Goal: Task Accomplishment & Management: Complete application form

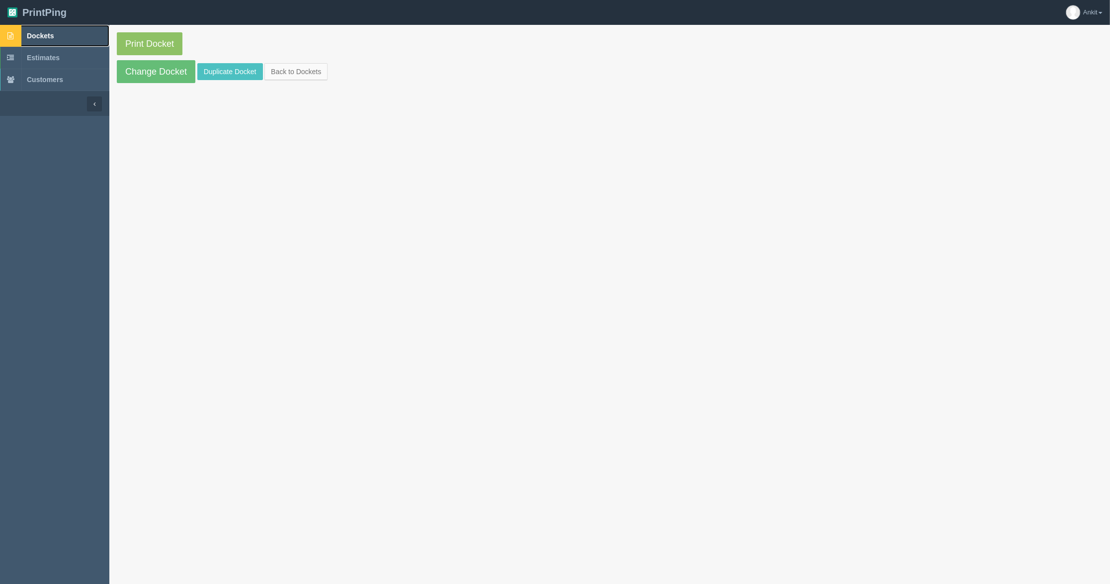
click at [44, 37] on span "Dockets" at bounding box center [40, 36] width 27 height 8
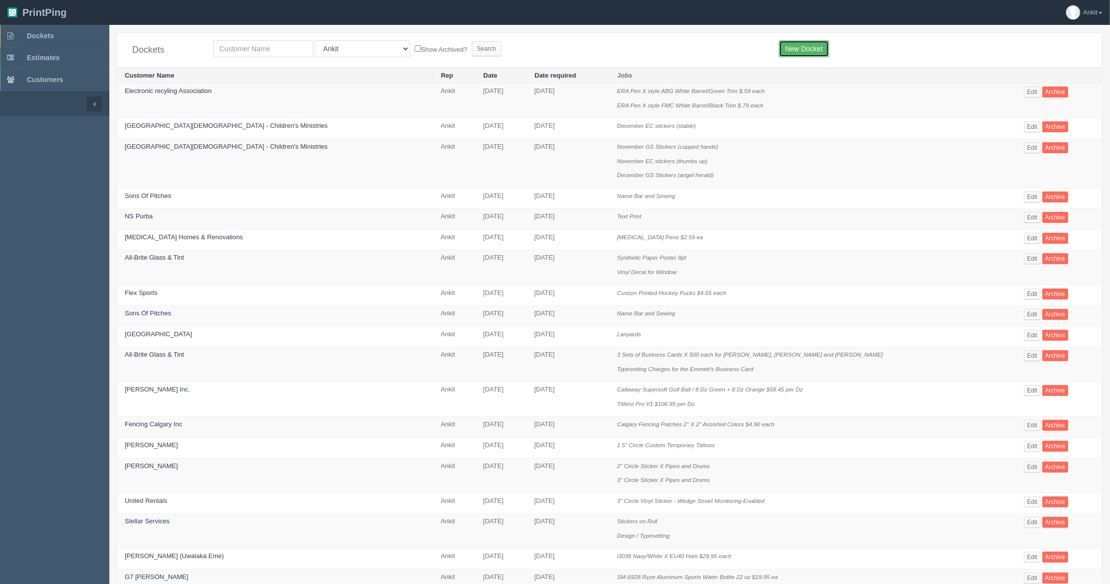
click at [812, 47] on link "New Docket" at bounding box center [804, 48] width 50 height 17
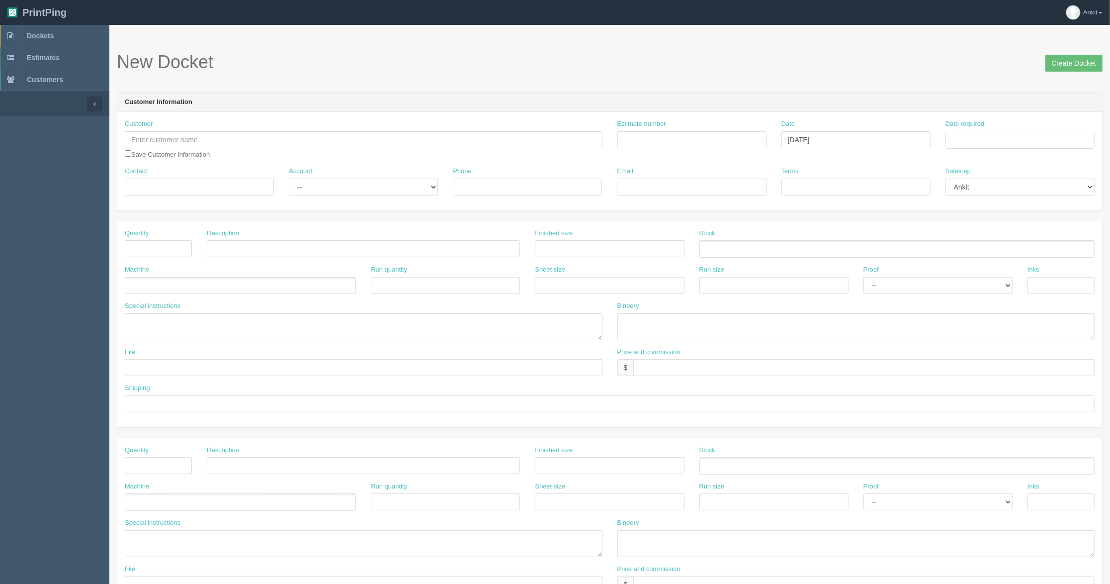
click at [559, 70] on h1 "New Docket Create Docket" at bounding box center [610, 62] width 986 height 20
click at [211, 141] on input "text" at bounding box center [364, 139] width 478 height 17
click at [167, 157] on link "All-Br ite Glass & Tint" at bounding box center [164, 159] width 79 height 14
type input "All-Brite Glass & Tint"
click at [129, 154] on input "checkbox" at bounding box center [128, 153] width 6 height 6
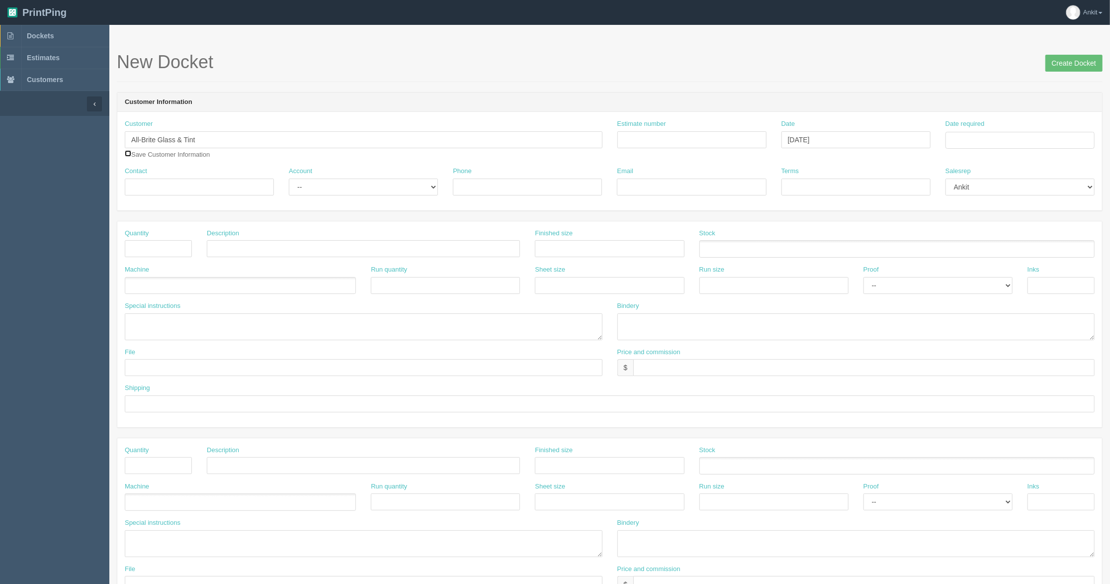
checkbox input "true"
click at [144, 189] on input "Contact" at bounding box center [199, 186] width 149 height 17
type input "Jordon"
click at [209, 170] on div "Contact Jordon" at bounding box center [199, 181] width 149 height 29
click at [135, 243] on input "text" at bounding box center [158, 248] width 67 height 17
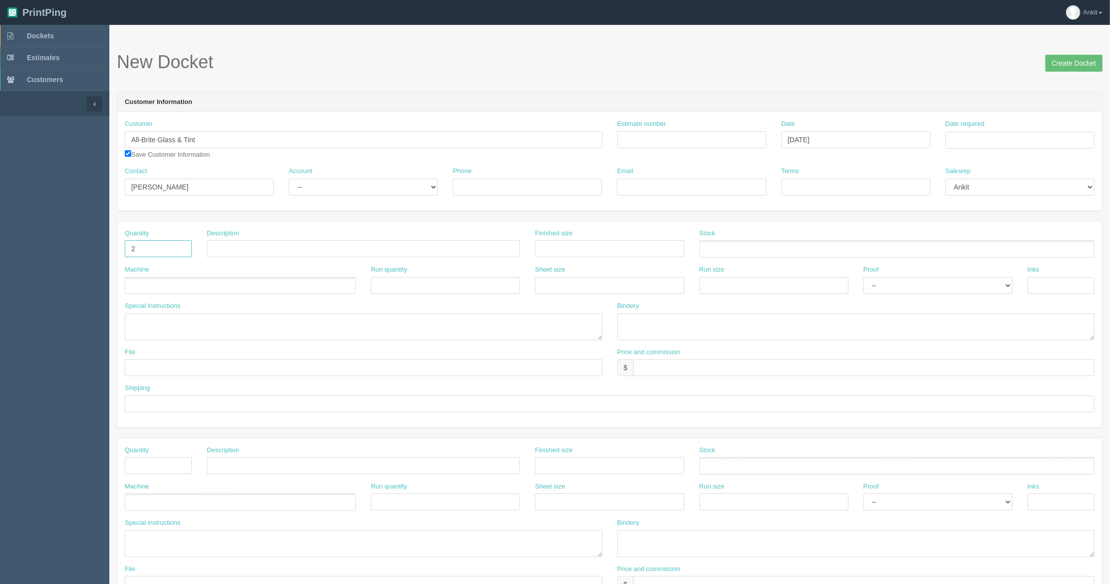
type input "2"
type input "20" X 20" 3M Decal with lamination"
click at [201, 290] on ul at bounding box center [240, 285] width 231 height 17
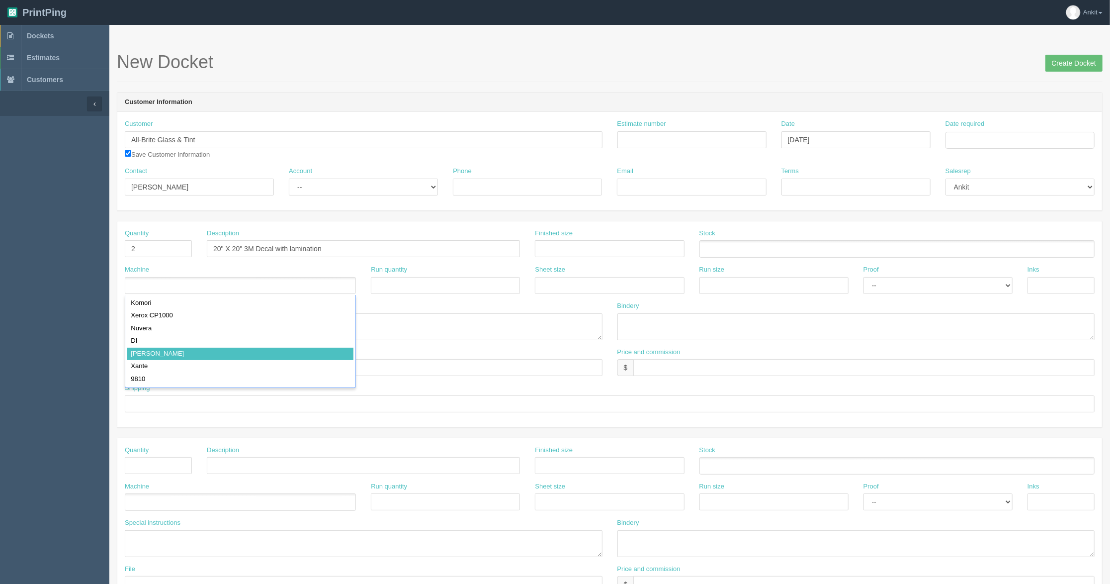
type input "[PERSON_NAME]"
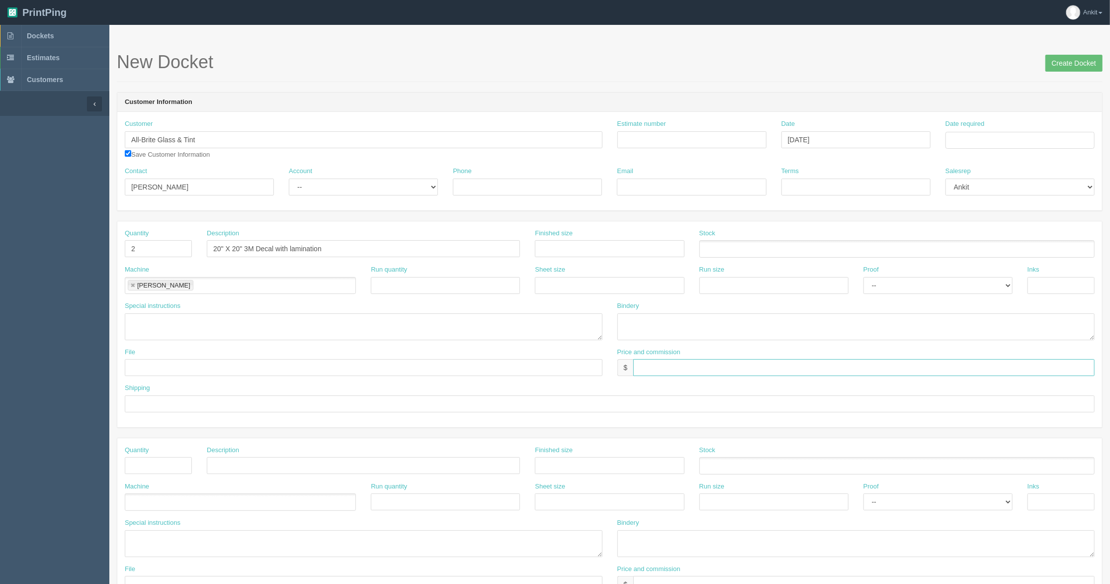
click at [766, 364] on input "text" at bounding box center [863, 367] width 461 height 17
click at [689, 370] on input "00.00 AG$" at bounding box center [863, 367] width 461 height 17
click at [685, 370] on input "00.00 AG$4" at bounding box center [863, 367] width 461 height 17
type input "00.00 AG$40.81 AR$40.81"
click at [583, 249] on input "text" at bounding box center [609, 248] width 149 height 17
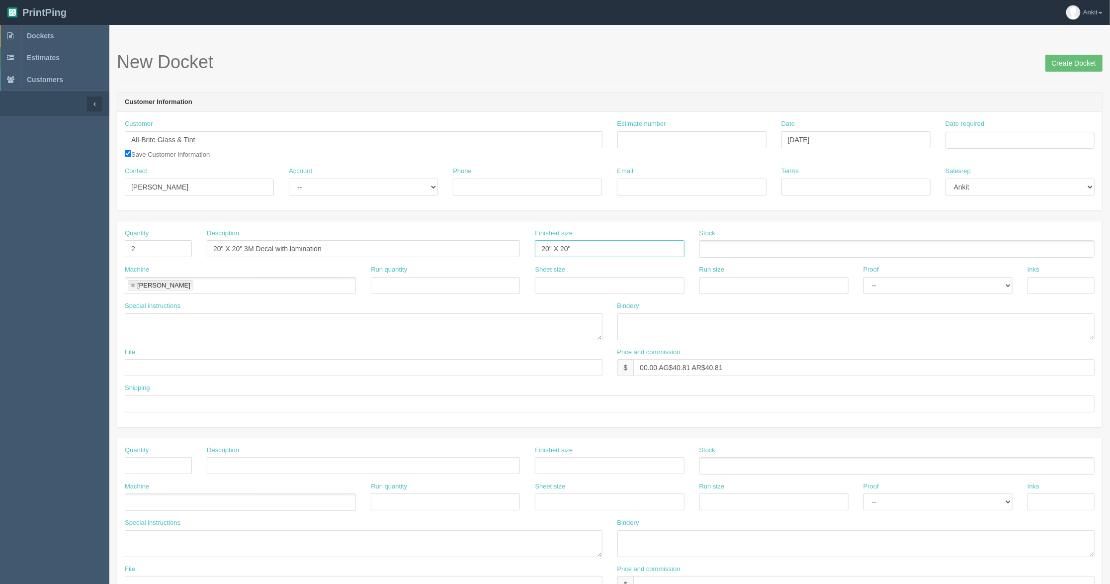
type input "20" X 20""
drag, startPoint x: 245, startPoint y: 248, endPoint x: 209, endPoint y: 248, distance: 35.8
click at [209, 248] on input "20" X 20" 3M Decal with lamination" at bounding box center [363, 248] width 313 height 17
type input "3M Decal with lamination"
click at [578, 247] on input "20" X 20"" at bounding box center [609, 248] width 149 height 17
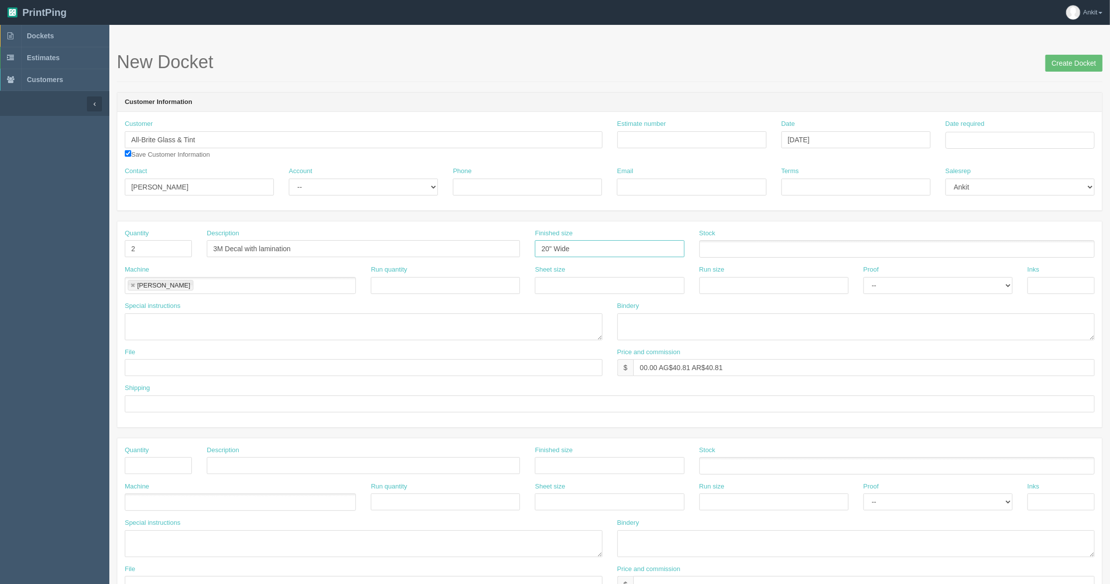
type input "20" Wide"
click at [451, 304] on div "Special instructions" at bounding box center [364, 320] width 478 height 39
click at [765, 253] on ul at bounding box center [896, 248] width 395 height 17
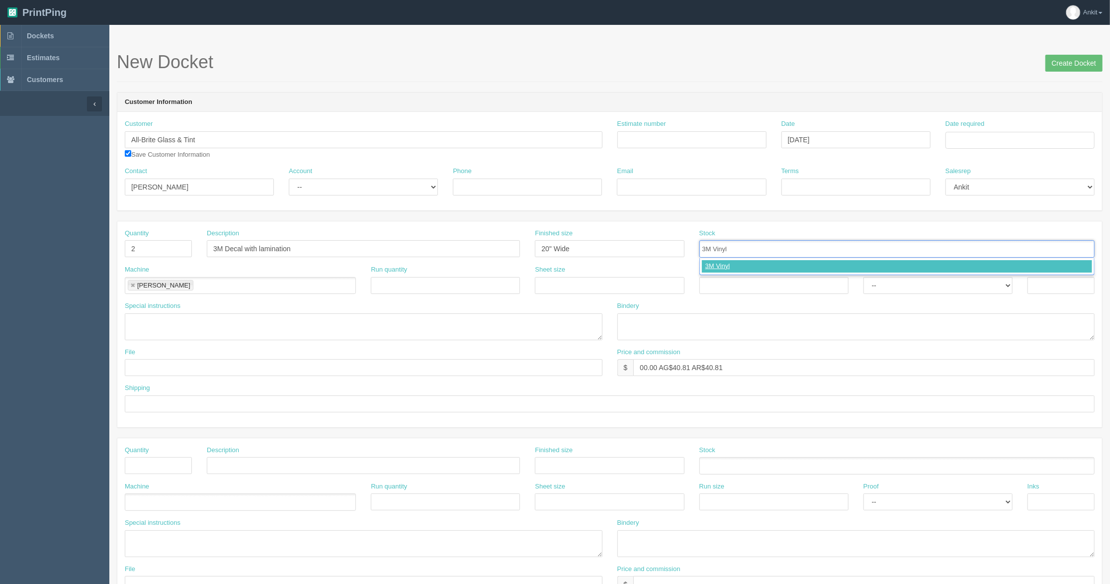
type input "3M Vinyl"
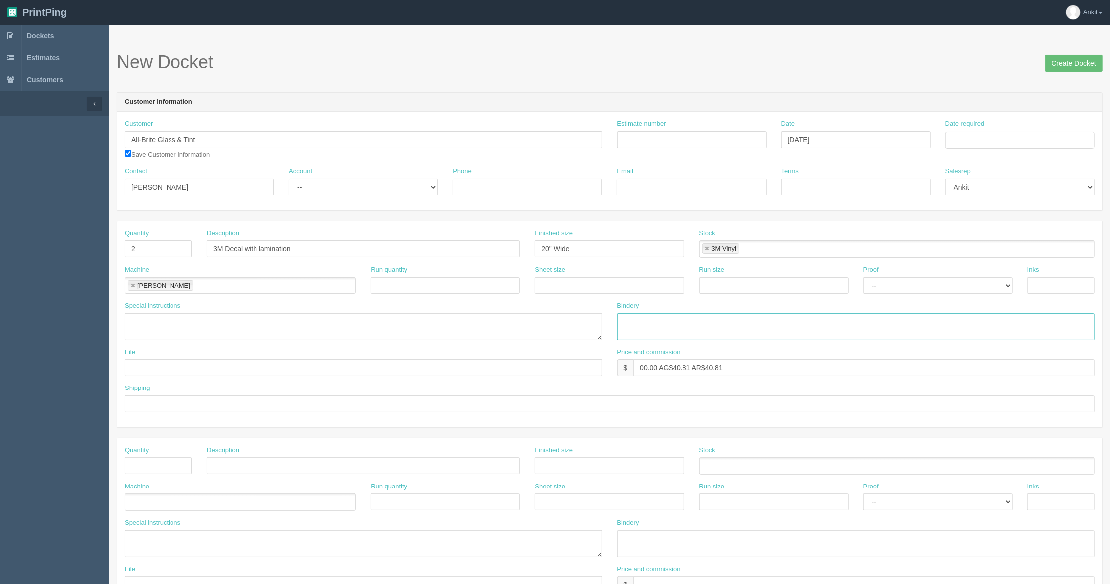
click at [630, 324] on textarea at bounding box center [856, 326] width 478 height 27
click at [739, 328] on textarea "ARB" at bounding box center [856, 326] width 478 height 27
click at [674, 325] on textarea "ARB 3M lam $" at bounding box center [856, 326] width 478 height 27
click at [732, 317] on textarea "ARB 3M lam $23.91" at bounding box center [856, 326] width 478 height 27
click at [751, 317] on textarea "ARB 3M lam $23.91 Weeding $" at bounding box center [856, 326] width 478 height 27
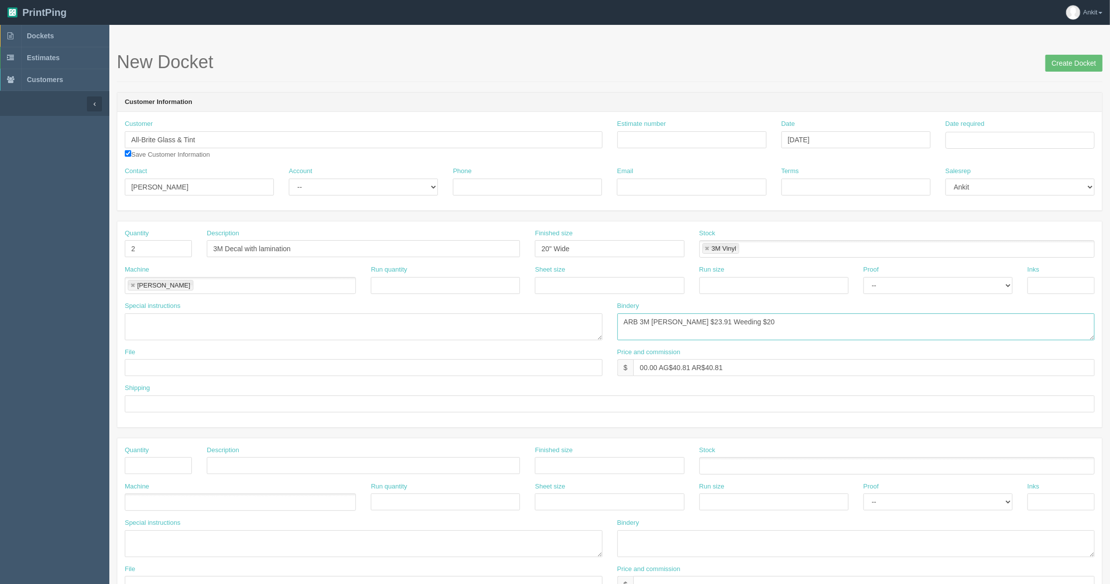
type textarea "ARB 3M lam $23.91 Weeding $20"
click at [898, 283] on select "-- Email Hard Copy" at bounding box center [938, 285] width 149 height 17
select select "Hard Copy"
click at [864, 277] on select "-- Email Hard Copy" at bounding box center [938, 285] width 149 height 17
click at [1052, 289] on input "text" at bounding box center [1061, 285] width 67 height 17
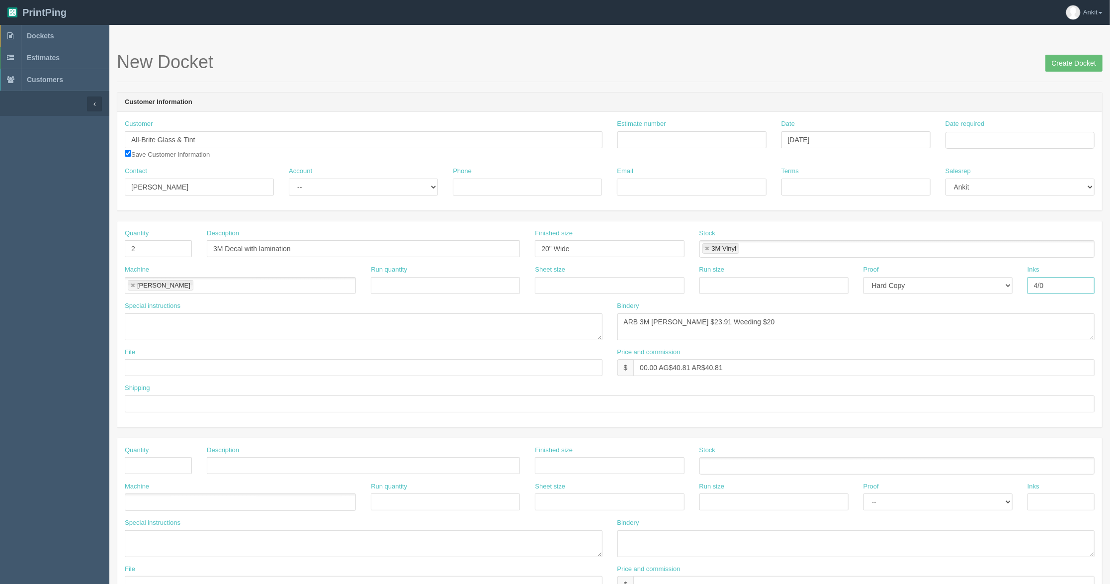
type input "4/0 + CUT"
click at [212, 374] on input "text" at bounding box center [364, 367] width 478 height 17
type input "Files@AllRush"
click at [225, 389] on div "Shipping" at bounding box center [610, 397] width 970 height 29
click at [653, 321] on textarea "ARB 3M lam $23.91 Weeding $20" at bounding box center [856, 326] width 478 height 27
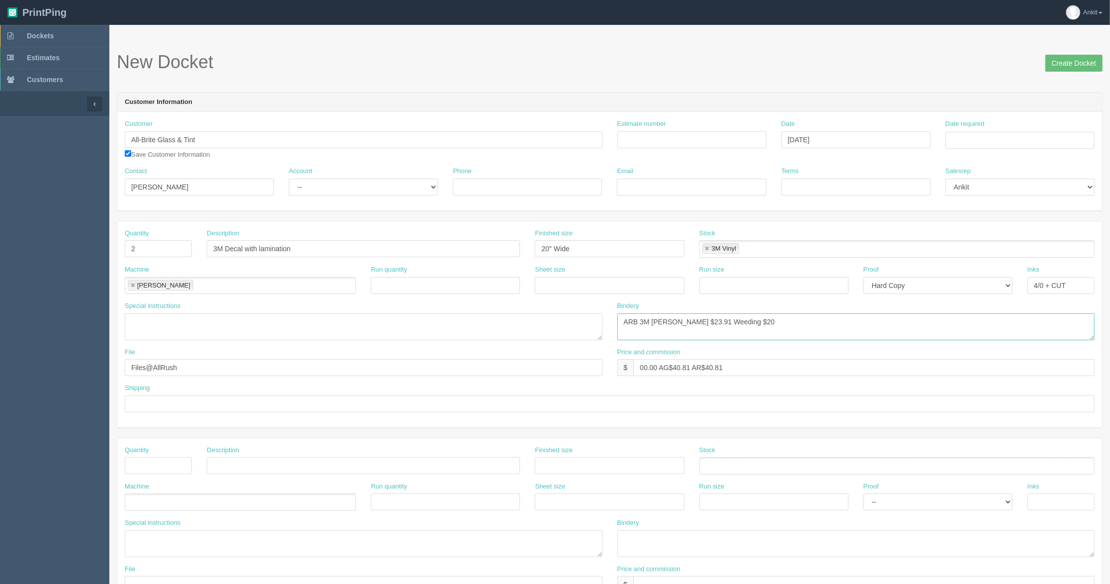
type textarea "ARB 3M Lam $23.91 Weeding $20"
click at [613, 388] on div "Shipping" at bounding box center [610, 397] width 970 height 29
click at [356, 189] on select "-- Existing Client Allrush Client Rep Client" at bounding box center [363, 186] width 149 height 17
select select "Allrush Client"
click at [289, 178] on select "-- Existing Client Allrush Client Rep Client" at bounding box center [363, 186] width 149 height 17
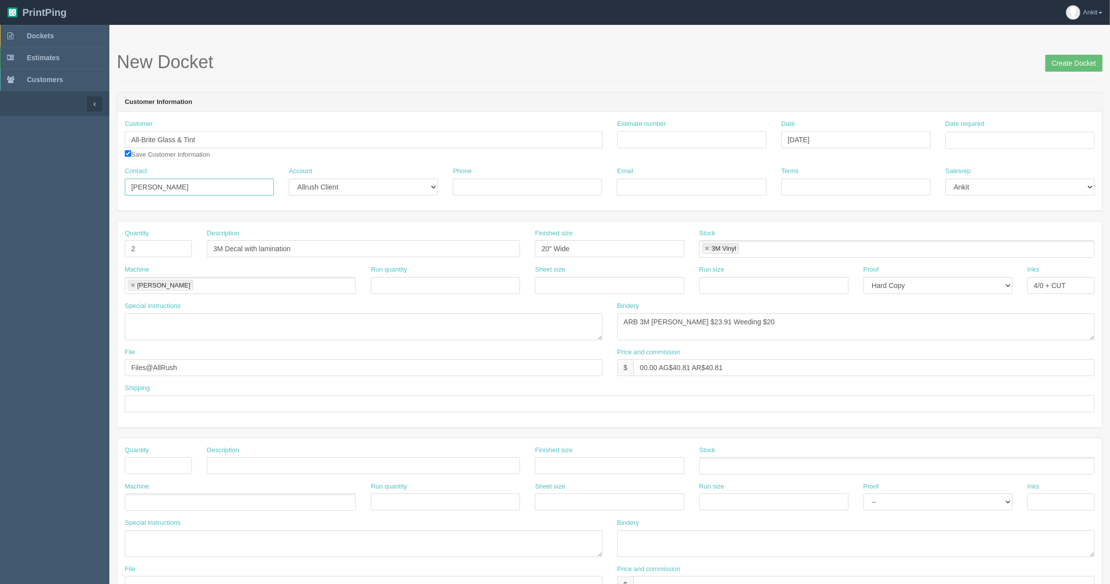
drag, startPoint x: 201, startPoint y: 186, endPoint x: 118, endPoint y: 186, distance: 83.0
click at [118, 186] on div "Contact Jordon" at bounding box center [199, 185] width 164 height 36
paste input "jordan@allbriteglass.ca"
type input "jordan@allbriteglass.ca"
drag, startPoint x: 222, startPoint y: 187, endPoint x: 100, endPoint y: 187, distance: 121.8
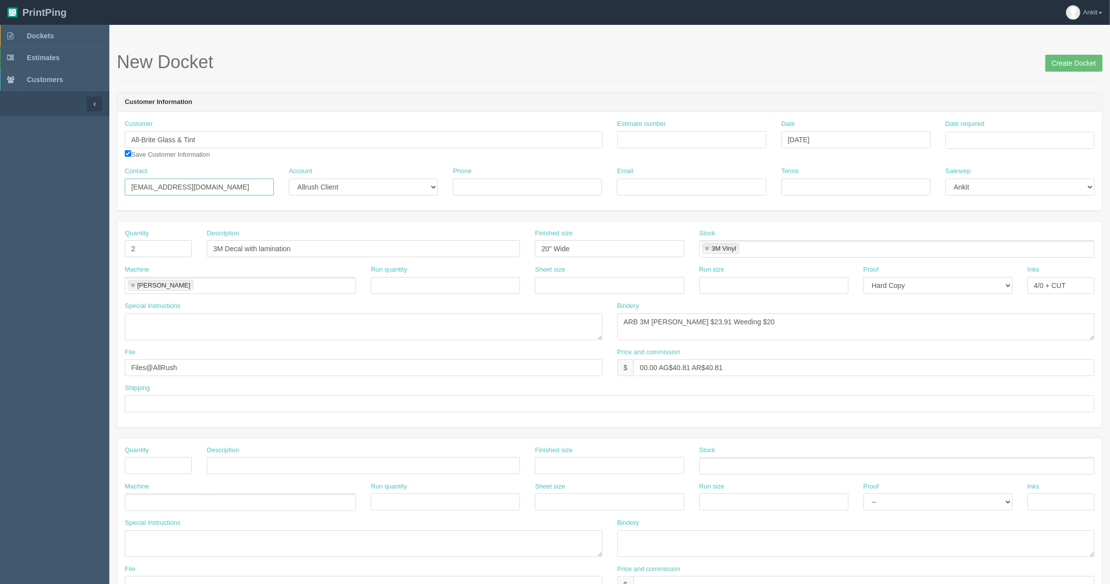
click at [100, 187] on section "Dockets Estimates Customers" at bounding box center [555, 464] width 1110 height 878
click at [649, 188] on input "Email" at bounding box center [691, 186] width 149 height 17
paste input "jordan@allbriteglass.ca"
type input "jordan@allbriteglass.ca"
click at [521, 185] on input "Phone" at bounding box center [527, 186] width 149 height 17
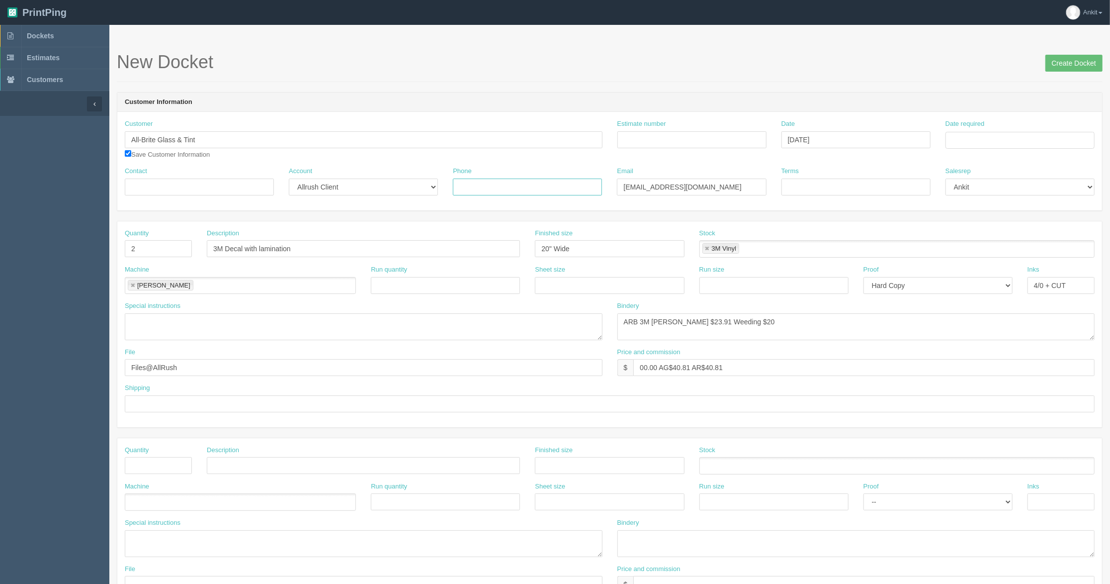
paste input "Jordan Aivaliotis"
type input "Jordan Aivaliotis"
click at [553, 160] on div "Customer All-Brite Glass & Tint All-Br ite Glass & Tint Save Customer Informati…" at bounding box center [363, 142] width 493 height 47
click at [164, 187] on input "Contact" at bounding box center [199, 186] width 149 height 17
paste input "403-831-4926"
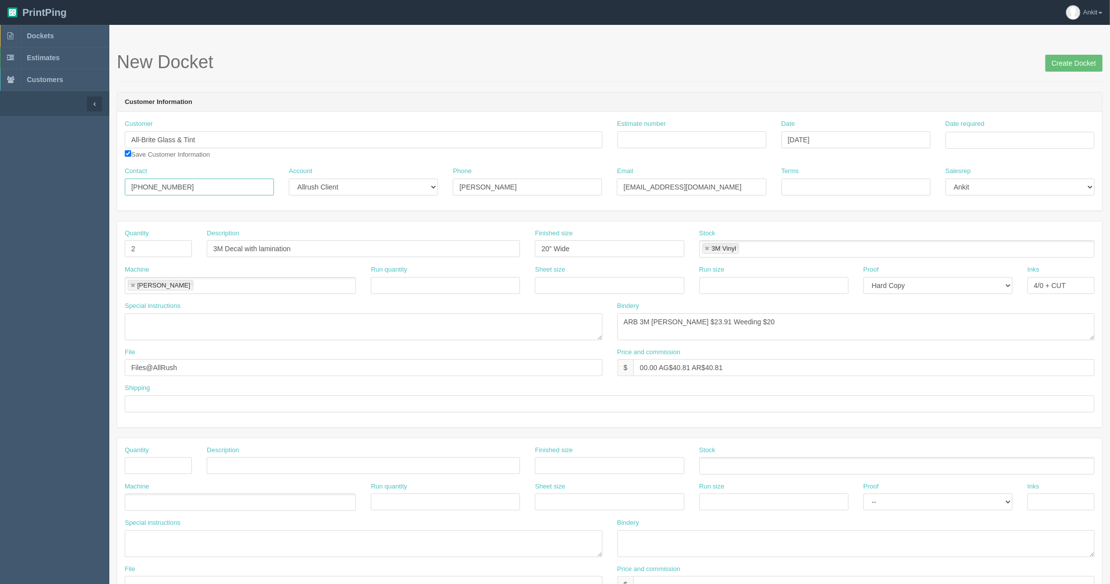
type input "403-831-4926"
click at [243, 166] on div "Customer All-Brite Glass & Tint All-Br ite Glass & Tint Save Customer Informati…" at bounding box center [363, 142] width 493 height 47
click at [809, 189] on input "Terms" at bounding box center [855, 186] width 149 height 17
type input "COD"
click at [800, 220] on form "New Docket Create Docket Customer Information Customer All-Brite Glass & Tint A…" at bounding box center [610, 470] width 986 height 836
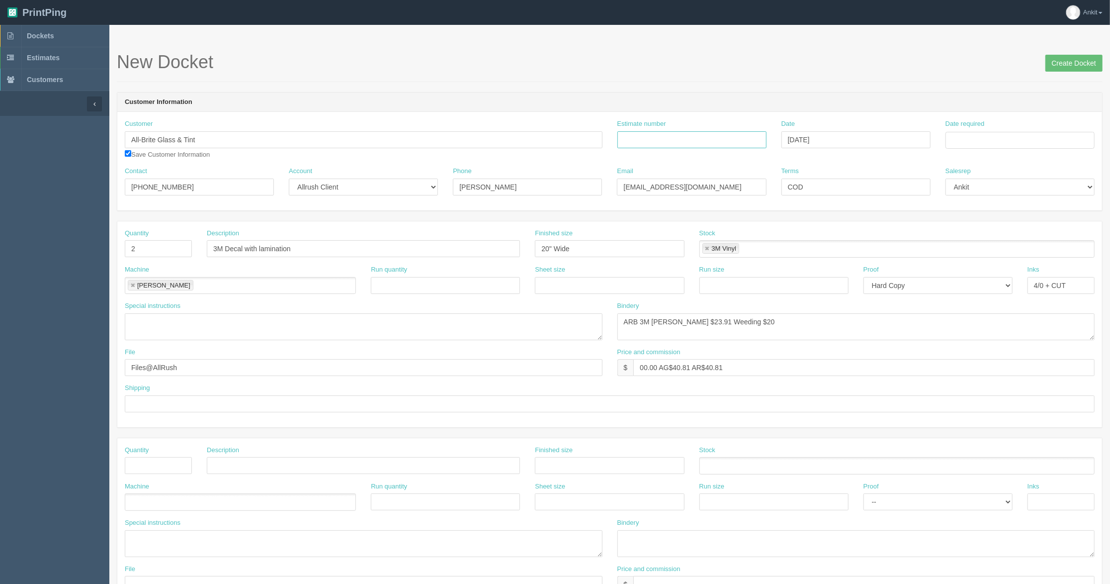
click at [683, 144] on input "Estimate number" at bounding box center [691, 139] width 149 height 17
type input "092812"
click at [965, 142] on input "Date required" at bounding box center [1020, 140] width 149 height 17
click at [990, 162] on th "[DATE]" at bounding box center [994, 162] width 66 height 20
click at [987, 309] on span "Oct" at bounding box center [988, 304] width 23 height 27
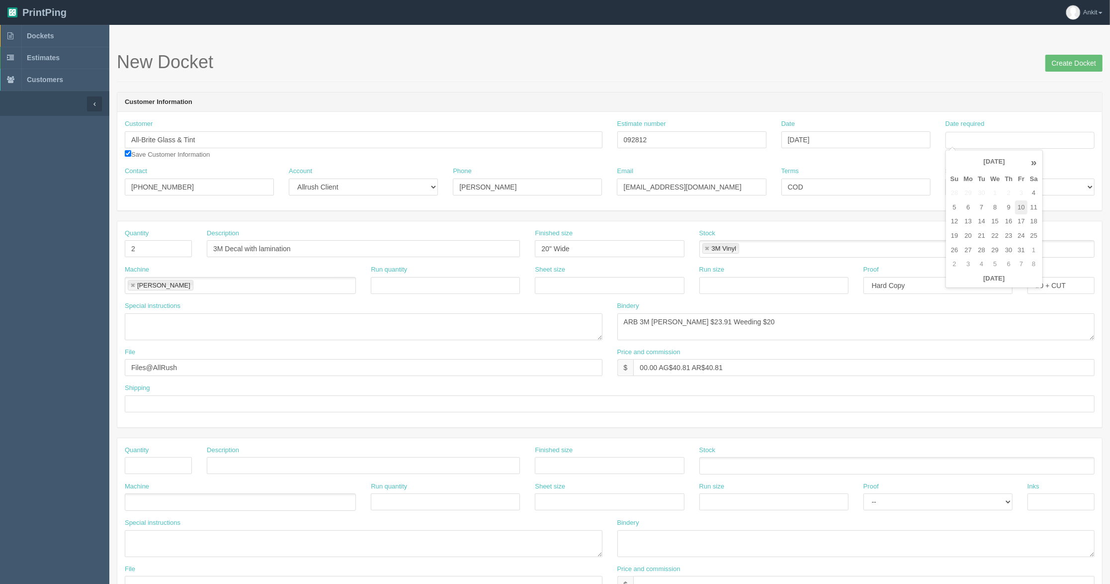
click at [1021, 212] on td "10" at bounding box center [1021, 207] width 12 height 14
type input "[DATE]"
click at [983, 112] on div "Customer All-Brite Glass & Tint All-Br ite Glass & Tint Save Customer Informati…" at bounding box center [609, 161] width 985 height 98
click at [138, 406] on input "text" at bounding box center [610, 403] width 970 height 17
type input "call/email for pick up | No Charge"
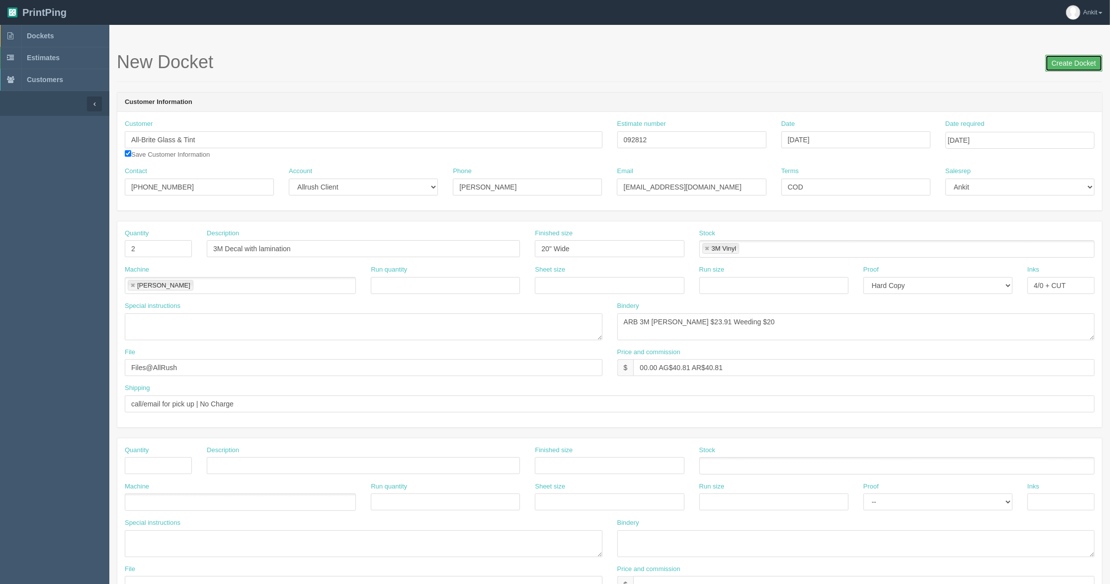
click at [1057, 64] on input "Create Docket" at bounding box center [1073, 63] width 57 height 17
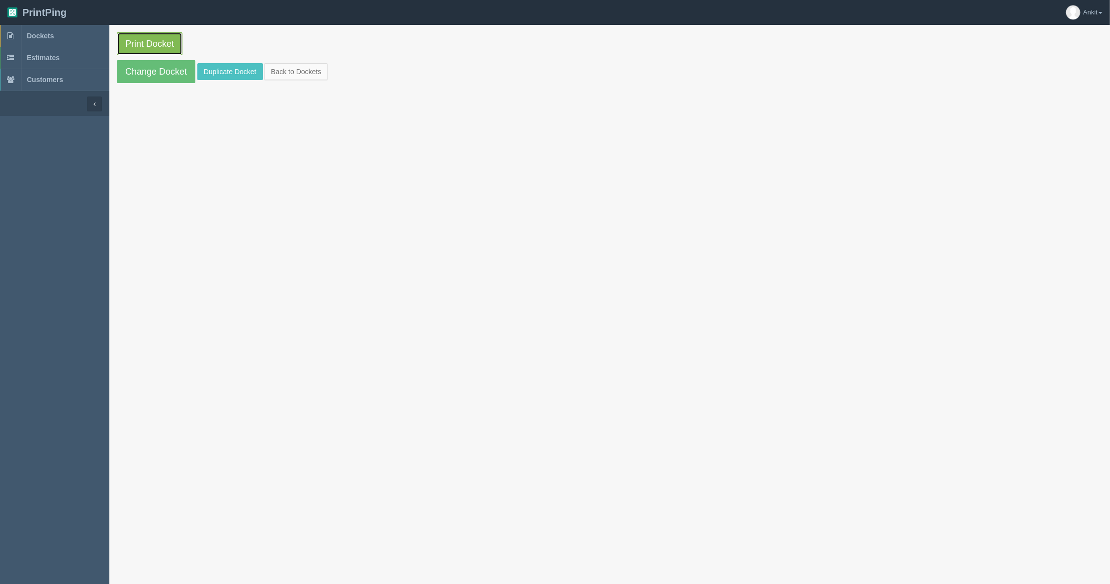
click at [154, 44] on link "Print Docket" at bounding box center [150, 43] width 66 height 23
drag, startPoint x: 37, startPoint y: 33, endPoint x: 52, endPoint y: 36, distance: 15.8
click at [37, 33] on span "Dockets" at bounding box center [40, 36] width 27 height 8
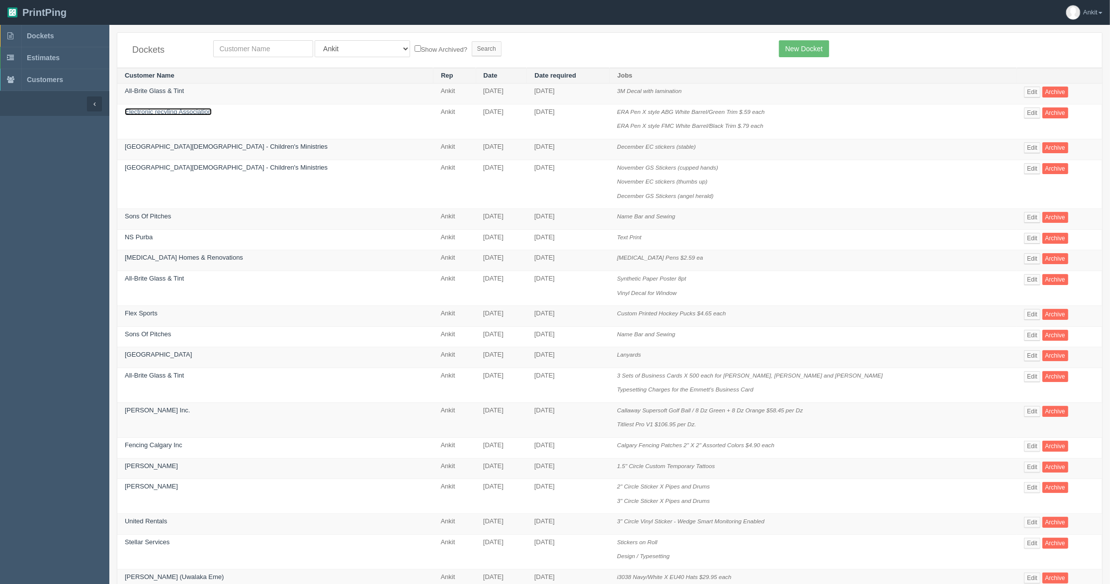
click at [167, 110] on link "Electronic recyling Association" at bounding box center [168, 111] width 87 height 7
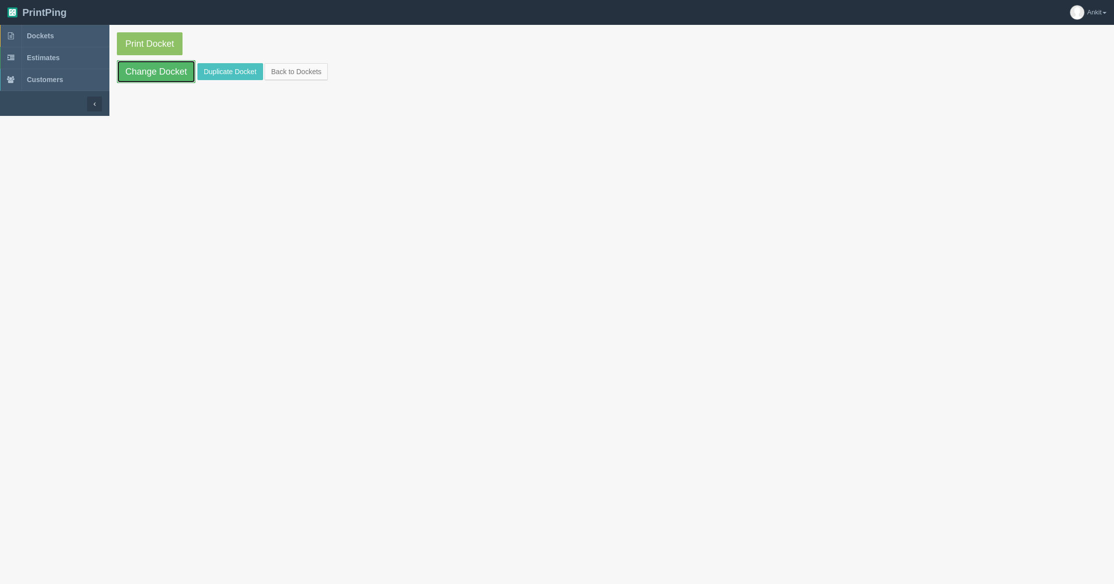
click at [167, 76] on link "Change Docket" at bounding box center [156, 71] width 79 height 23
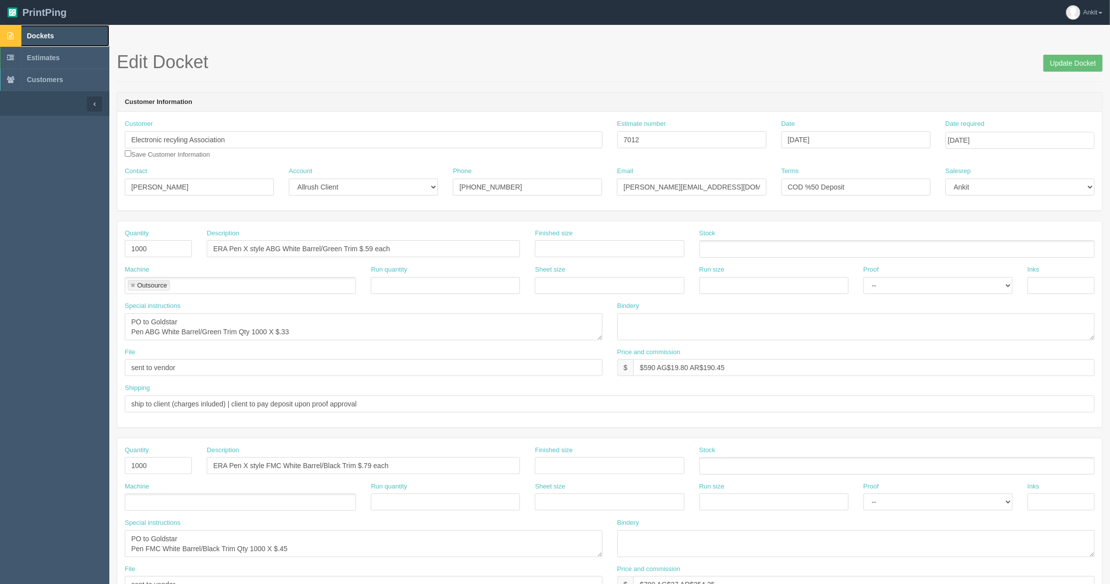
click at [40, 32] on span "Dockets" at bounding box center [40, 36] width 27 height 8
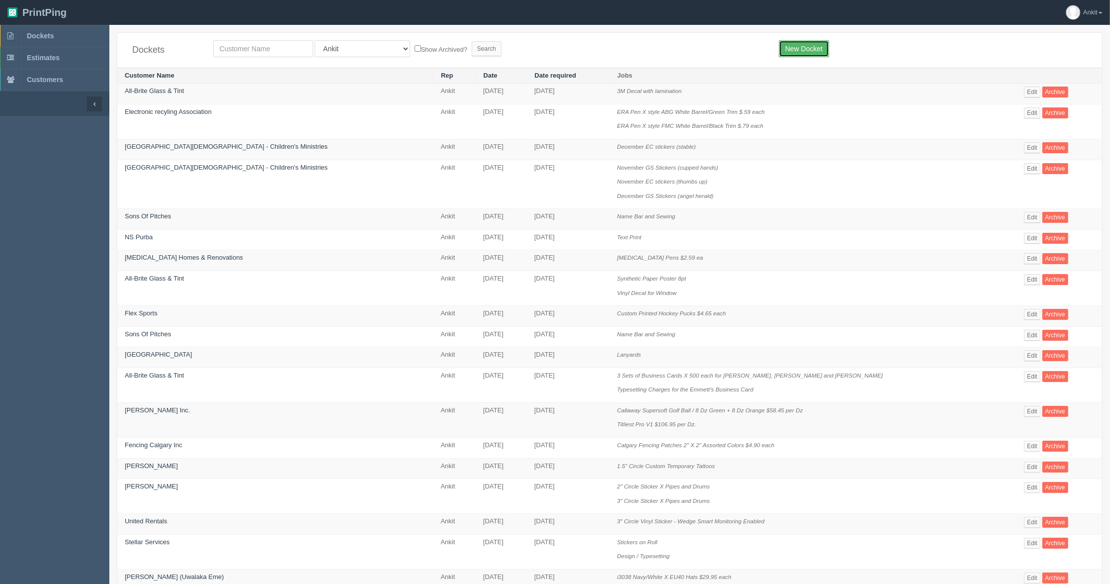
click at [792, 42] on link "New Docket" at bounding box center [804, 48] width 50 height 17
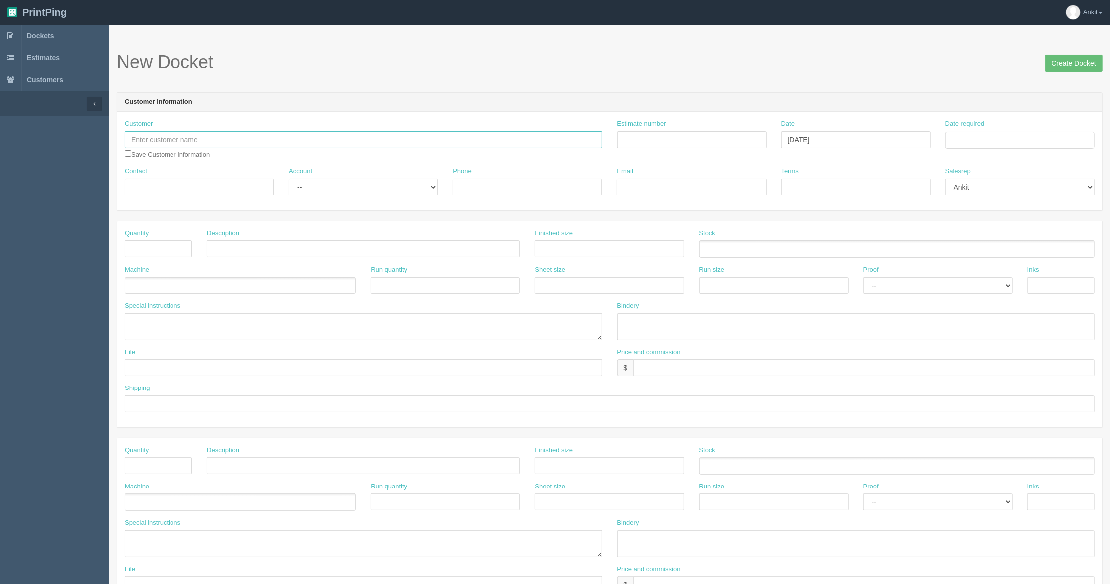
click at [218, 141] on input "text" at bounding box center [364, 139] width 478 height 17
type input "Professional Custom Homes Limited"
click at [128, 151] on input "checkbox" at bounding box center [128, 153] width 6 height 6
checkbox input "true"
click at [190, 187] on input "Contact" at bounding box center [199, 186] width 149 height 17
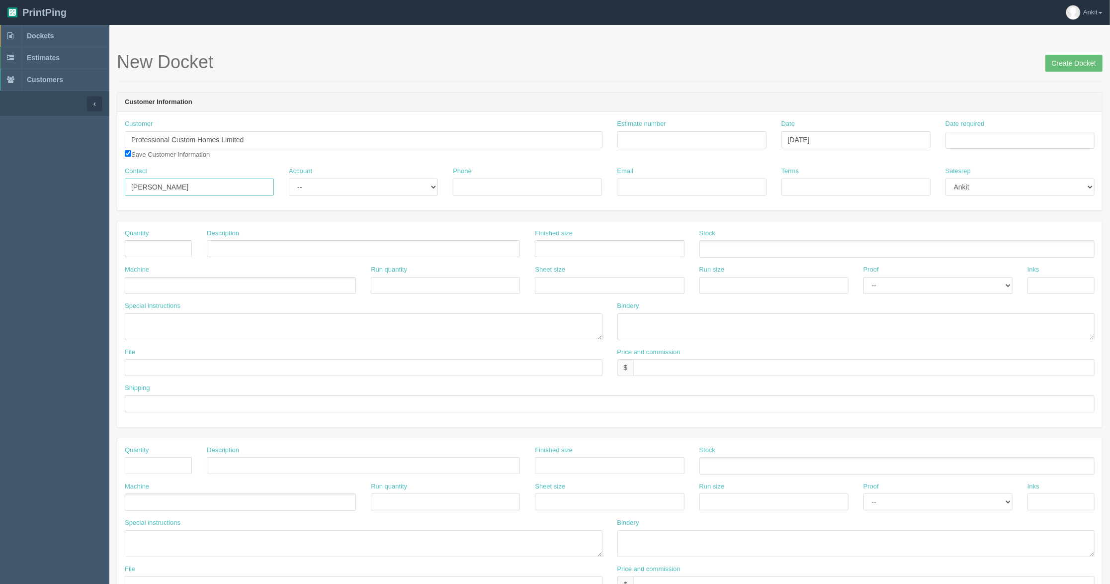
type input "[PERSON_NAME]"
click at [307, 190] on select "-- Existing Client Allrush Client Rep Client" at bounding box center [363, 186] width 149 height 17
select select "Allrush Client"
click at [289, 178] on select "-- Existing Client Allrush Client Rep Client" at bounding box center [363, 186] width 149 height 17
click at [533, 203] on div "Customer Professional Custom Homes Limited A. Al-ghoul Professional C orp. Dani…" at bounding box center [609, 161] width 985 height 98
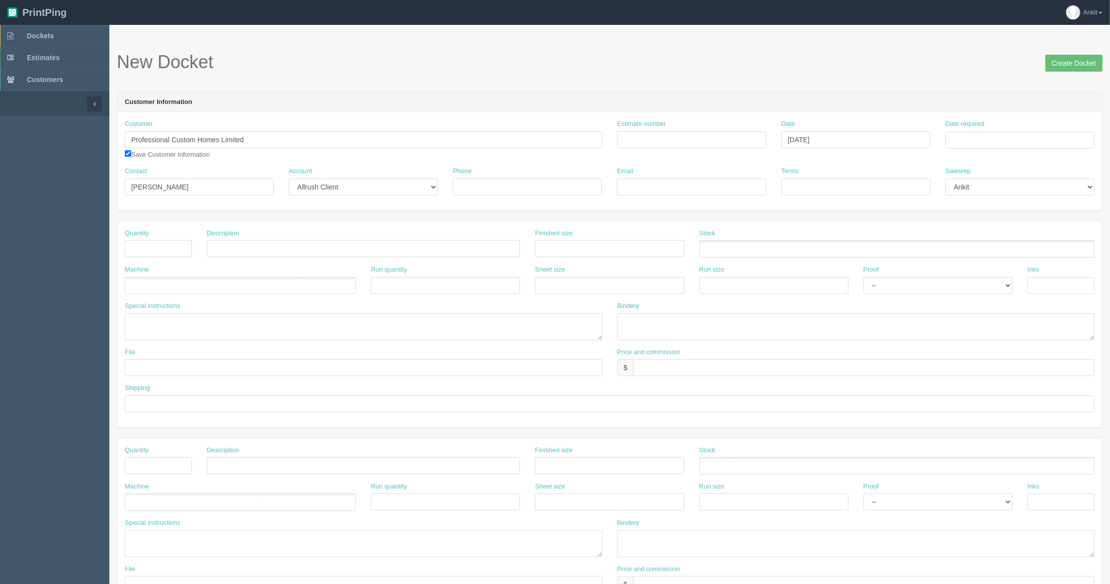
click at [527, 197] on div "Phone" at bounding box center [527, 185] width 164 height 36
click at [519, 187] on input "Phone" at bounding box center [527, 186] width 149 height 17
paste input "‪(403) 679-3842"
type input "‪(403) 679-3842"
click at [631, 182] on input "Email" at bounding box center [691, 186] width 149 height 17
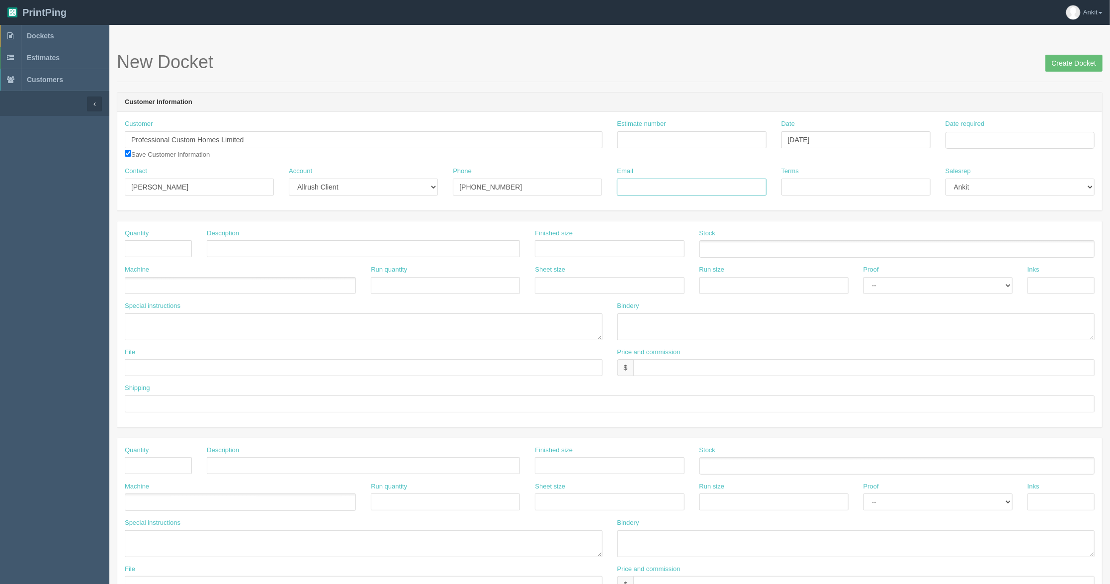
paste input "[PERSON_NAME][EMAIL_ADDRESS][DOMAIN_NAME]"
type input "[PERSON_NAME][EMAIL_ADDRESS][DOMAIN_NAME]"
click at [171, 251] on input "text" at bounding box center [158, 248] width 67 height 17
type input "72"
type input "DK24"
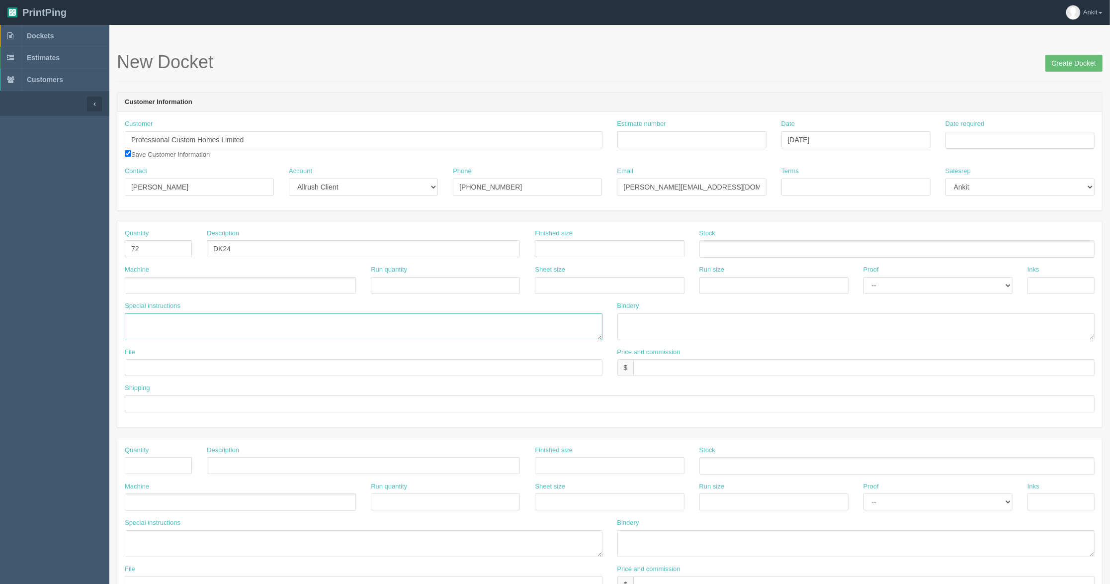
click at [182, 325] on textarea at bounding box center [364, 326] width 478 height 27
type textarea "PO to"
click at [59, 38] on link "Dockets" at bounding box center [54, 36] width 109 height 22
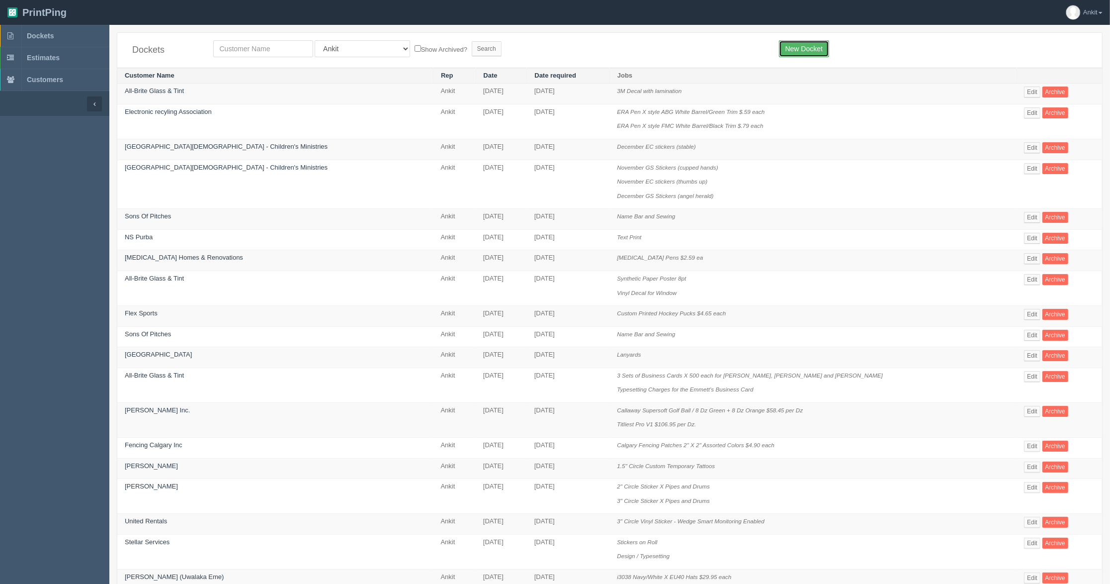
click at [790, 51] on link "New Docket" at bounding box center [804, 48] width 50 height 17
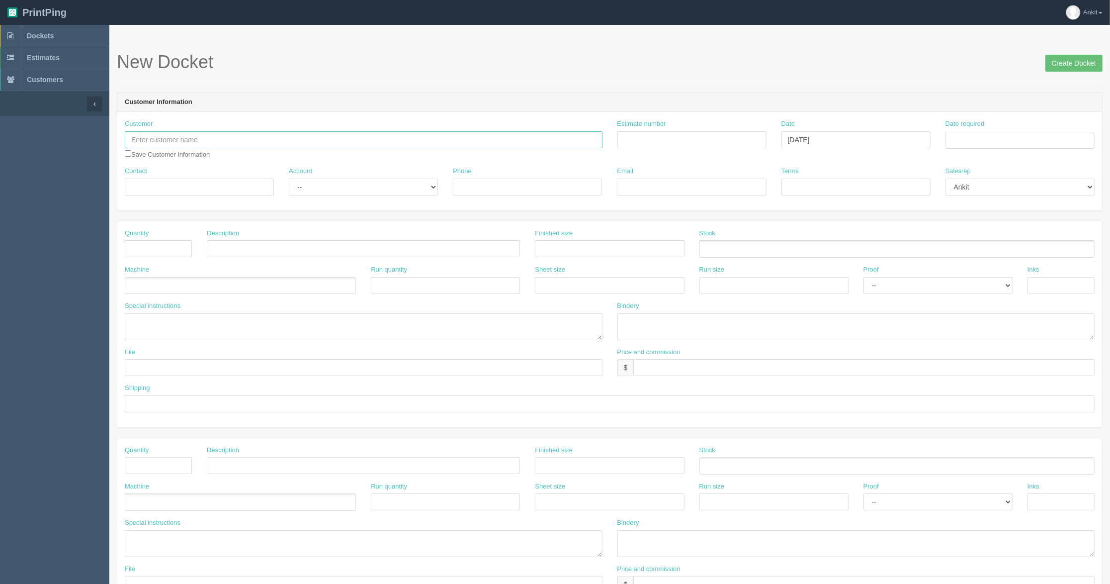
click at [182, 134] on input "text" at bounding box center [364, 139] width 478 height 17
click at [147, 142] on input "text" at bounding box center [364, 139] width 478 height 17
type input "Pro Home"
click at [52, 41] on link "Dockets" at bounding box center [54, 36] width 109 height 22
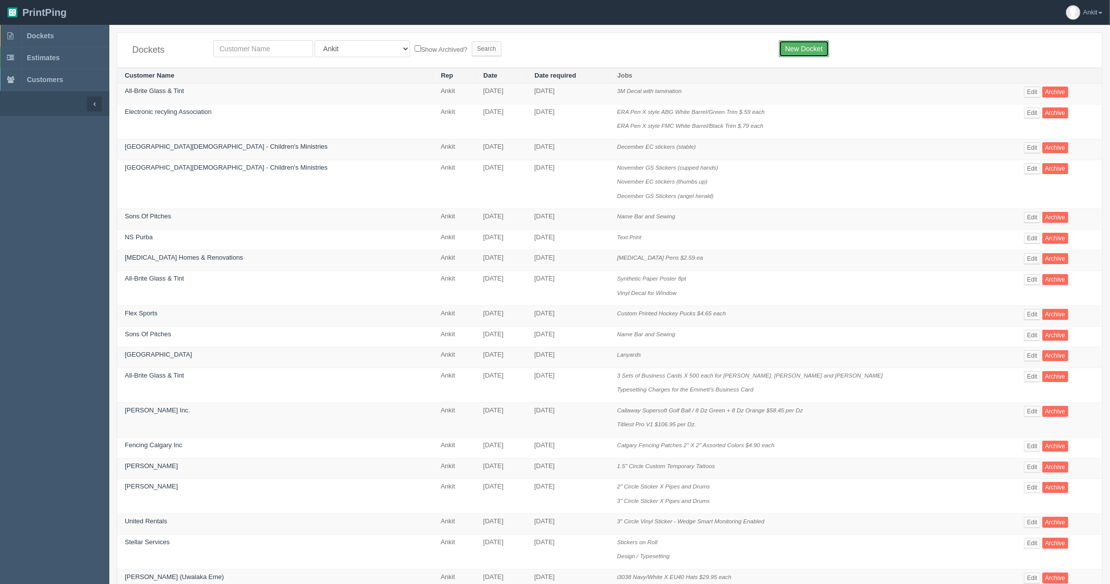
click at [802, 44] on link "New Docket" at bounding box center [804, 48] width 50 height 17
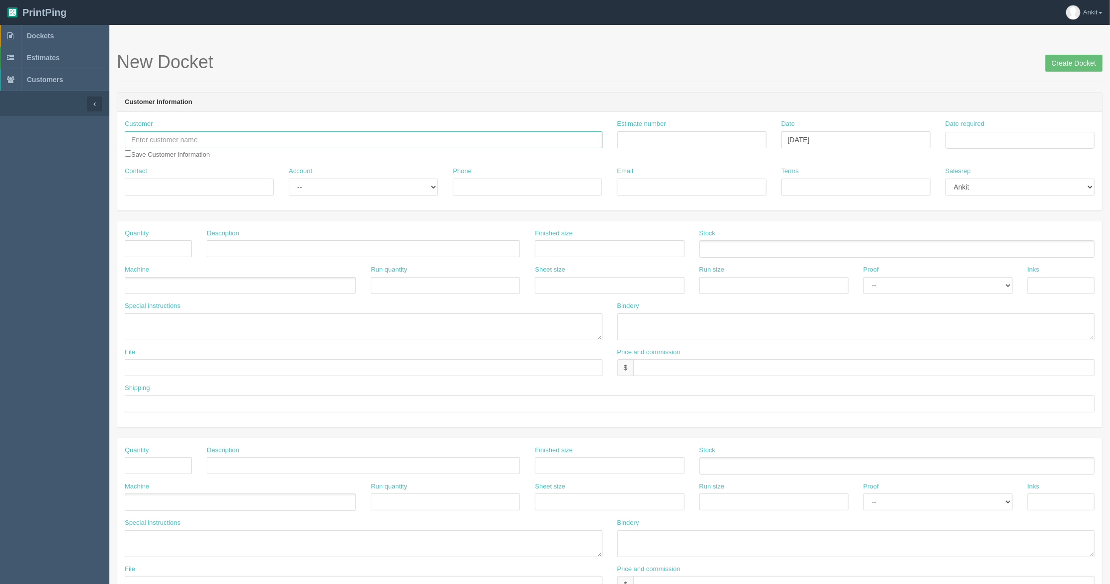
click at [151, 142] on input "text" at bounding box center [364, 139] width 478 height 17
click at [188, 138] on input "text" at bounding box center [364, 139] width 478 height 17
type input "Professional CUstom Homes Limited"
click at [127, 152] on input "checkbox" at bounding box center [128, 153] width 6 height 6
checkbox input "true"
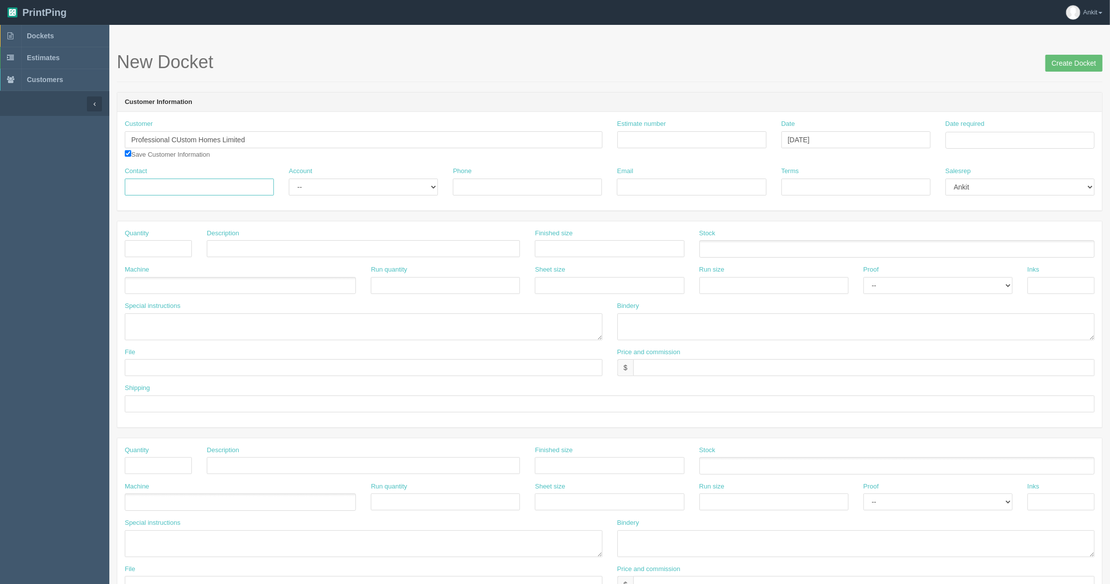
click at [150, 192] on input "Contact" at bounding box center [199, 186] width 149 height 17
click at [202, 195] on input "Contact" at bounding box center [199, 186] width 149 height 17
click at [507, 196] on div "Phone" at bounding box center [527, 185] width 164 height 36
click at [665, 186] on input "Email" at bounding box center [691, 186] width 149 height 17
paste input "[PERSON_NAME][EMAIL_ADDRESS][DOMAIN_NAME]"
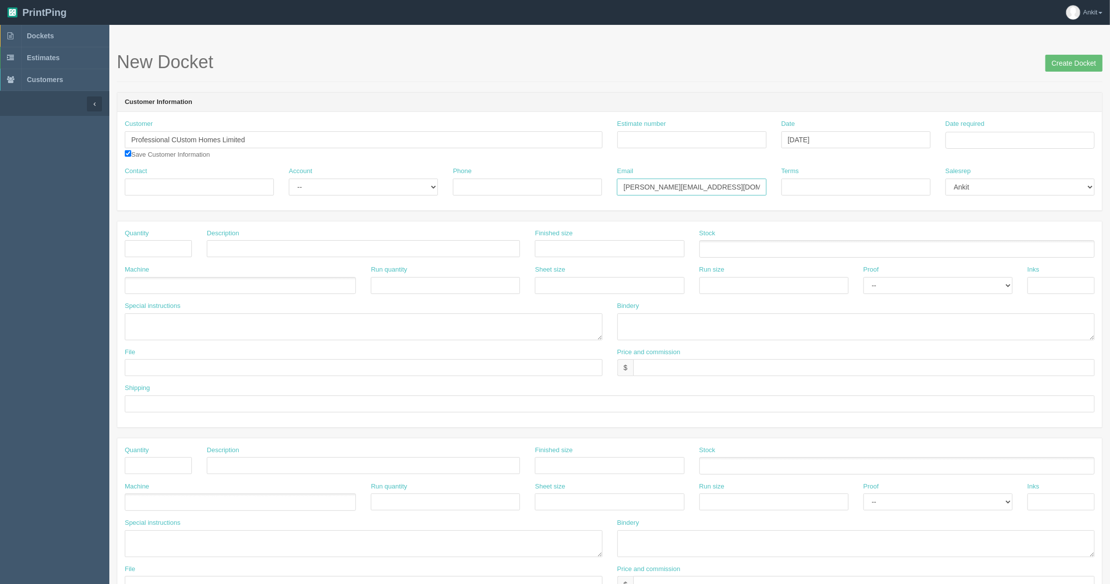
type input "[PERSON_NAME][EMAIL_ADDRESS][DOMAIN_NAME]"
click at [260, 181] on input "Contact" at bounding box center [199, 186] width 149 height 17
type input "[PERSON_NAME]"
click at [313, 189] on select "-- Existing Client Allrush Client Rep Client" at bounding box center [363, 186] width 149 height 17
select select "Allrush Client"
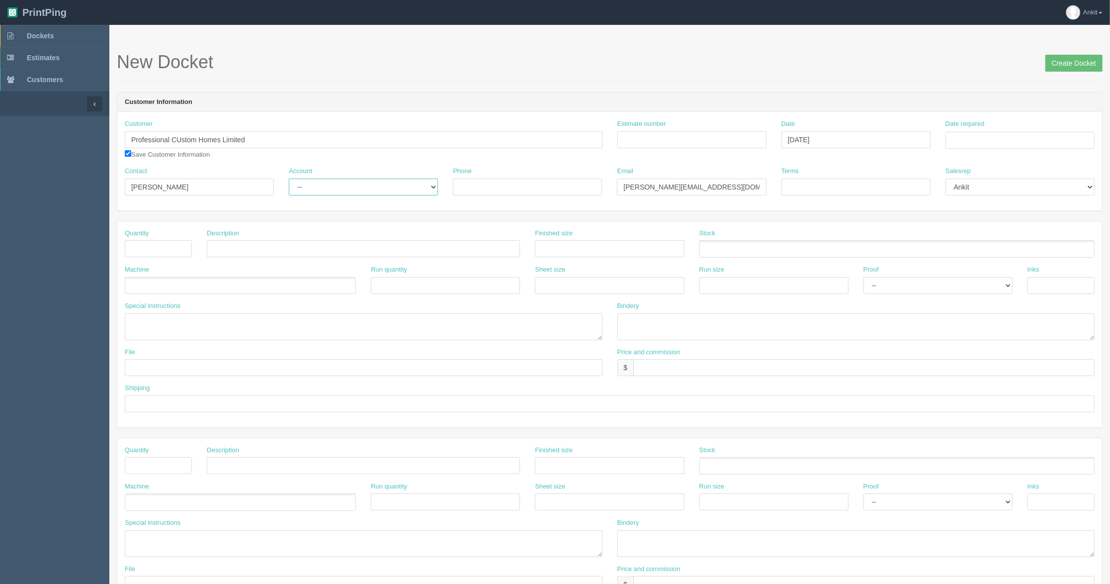
click at [289, 178] on select "-- Existing Client Allrush Client Rep Client" at bounding box center [363, 186] width 149 height 17
click at [171, 251] on input "text" at bounding box center [158, 248] width 67 height 17
type input "72"
type input "T"
type input "Pro Homes"
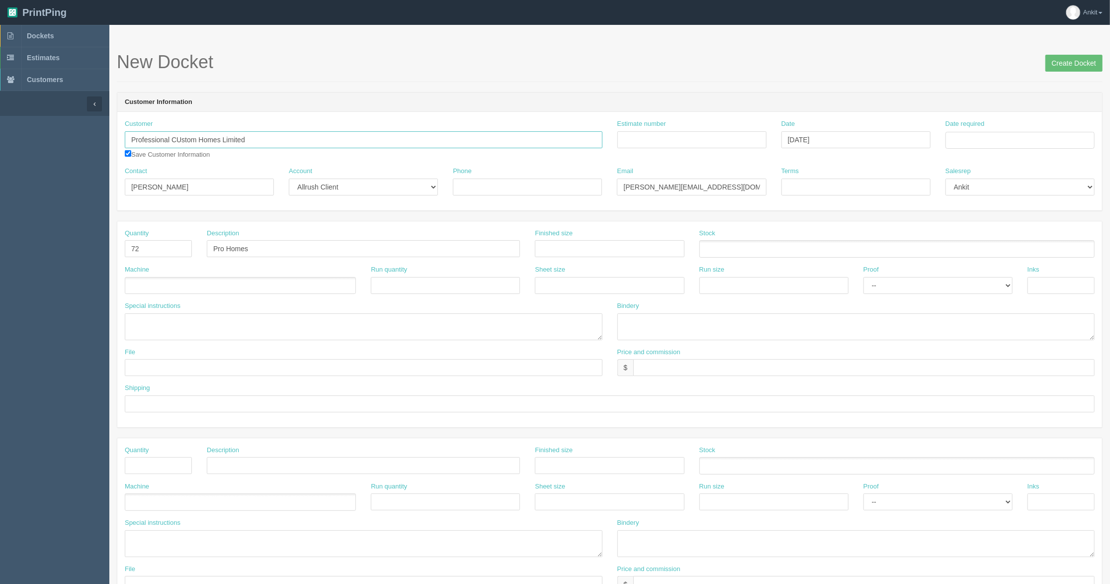
click at [181, 134] on input "Professional CUstom Homes Limited" at bounding box center [364, 139] width 478 height 17
type input "Professional Custom Homes Limited"
click at [261, 250] on input "Pro Homes" at bounding box center [363, 248] width 313 height 17
type input "Pro Homes Toques $10.95 each"
click at [243, 283] on ul at bounding box center [240, 285] width 231 height 17
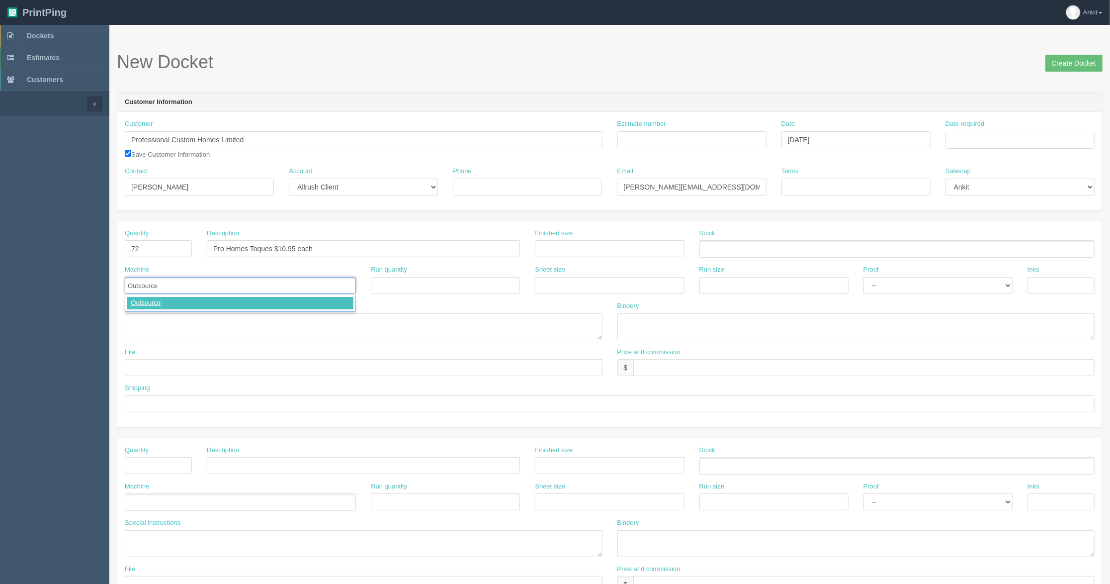
type input "Outsource"
click at [172, 321] on textarea at bounding box center [364, 326] width 478 height 27
click at [214, 325] on textarea "PO to DML |" at bounding box center [364, 326] width 478 height 27
click at [301, 321] on textarea "PO to DML | Item - DK24 | Color - Black | Embroidery | Qty 72 X $" at bounding box center [364, 326] width 478 height 27
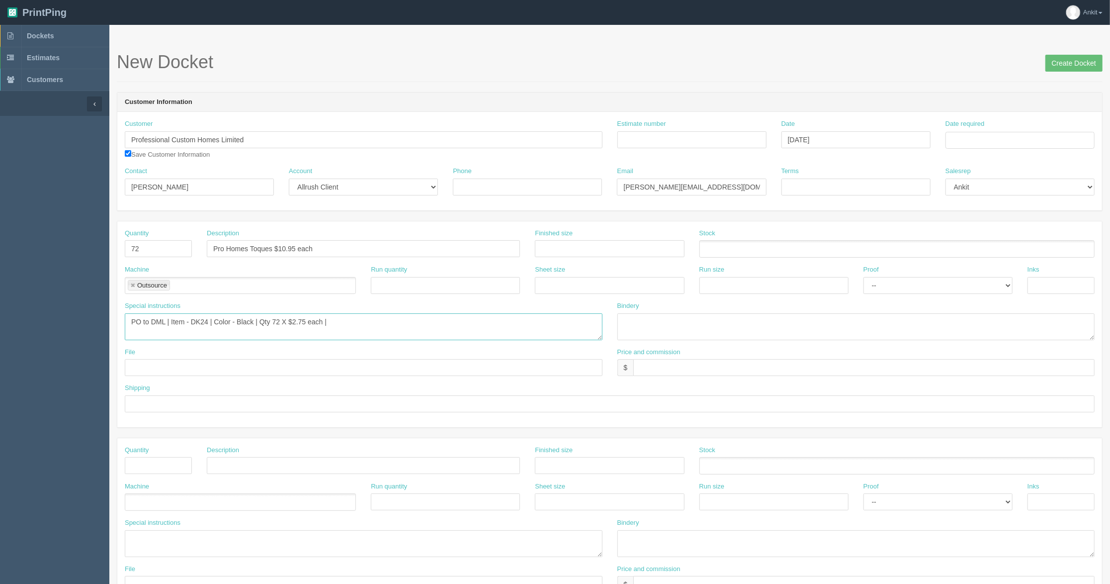
click at [350, 323] on textarea "PO to DML | Item - DK24 | Color - Black | Qty 72 X $2.75 each |" at bounding box center [364, 326] width 478 height 27
type textarea "PO to DML | Item - DK24 | Color - Black | Qty 72 X $2.75 each = $198 | Embroide…"
click at [162, 370] on input "text" at bounding box center [364, 367] width 478 height 17
type input "Files@AllRush"
click at [686, 368] on input "text" at bounding box center [863, 367] width 461 height 17
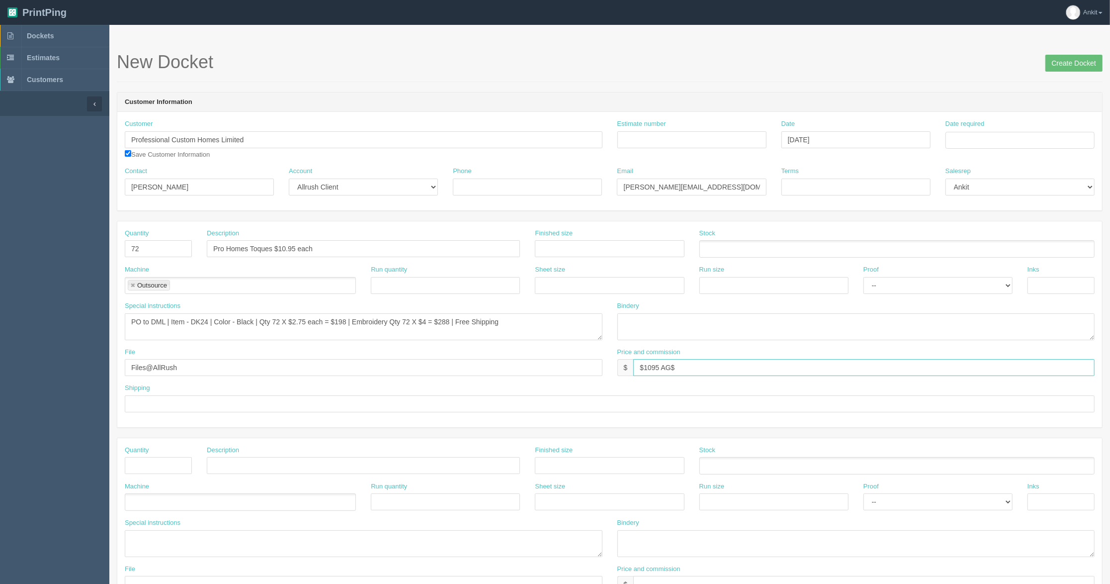
click at [700, 373] on input "$1095 AG$" at bounding box center [863, 367] width 461 height 17
type input "$1095 AG$29.16 AR$236.79"
click at [147, 408] on input "text" at bounding box center [610, 403] width 970 height 17
type input "call/email for pick up"
click at [236, 382] on div "File Files@AllRush" at bounding box center [363, 365] width 493 height 36
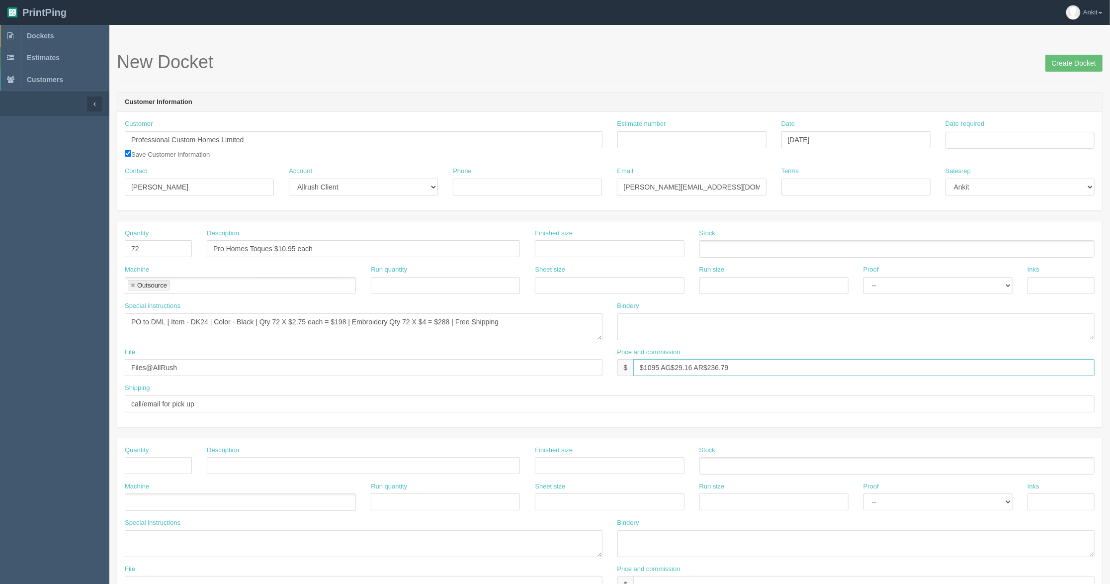
click at [748, 367] on input "$1095 AG$29.16 AR$236.79" at bounding box center [863, 367] width 461 height 17
type input "$1095 AG$29.16 AR$211.79"
drag, startPoint x: 207, startPoint y: 319, endPoint x: 214, endPoint y: 323, distance: 7.6
click at [207, 319] on textarea "PO to DML | Item - DK24 | Color - Black | Qty 72 X $2.75 each = $198 | Embroide…" at bounding box center [364, 326] width 478 height 27
type textarea "PO to DML | Item - DK24 Toque | Color - Black | Qty 72 X $2.75 each = $198 | Em…"
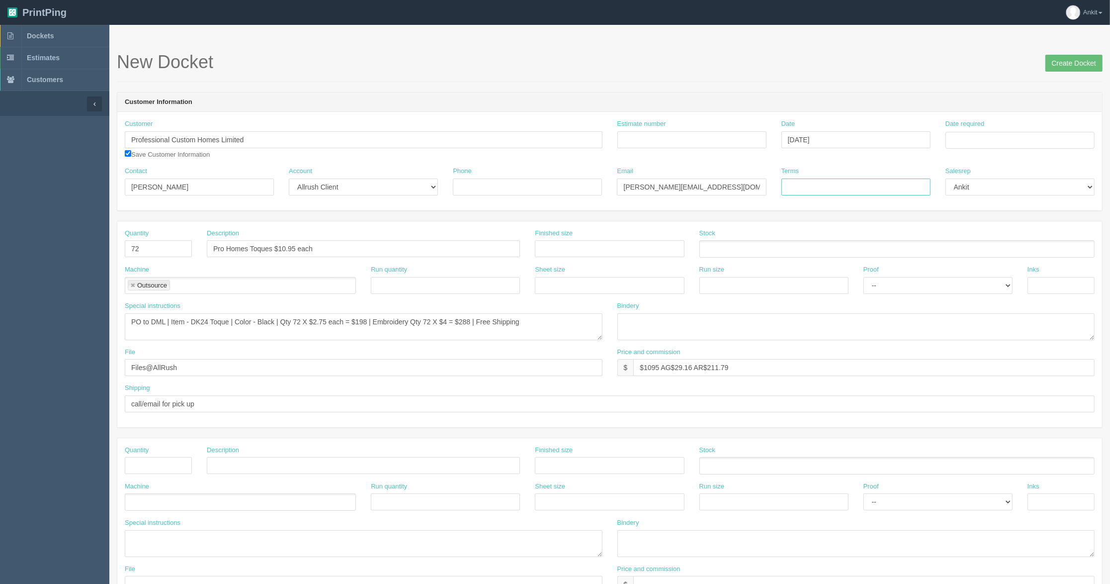
click at [812, 187] on input "Terms" at bounding box center [855, 186] width 149 height 17
type input "COD %50 Deposit"
click at [652, 146] on input "Estimate number" at bounding box center [691, 139] width 149 height 17
type input "7095"
click at [992, 146] on input "Date required" at bounding box center [1020, 140] width 149 height 17
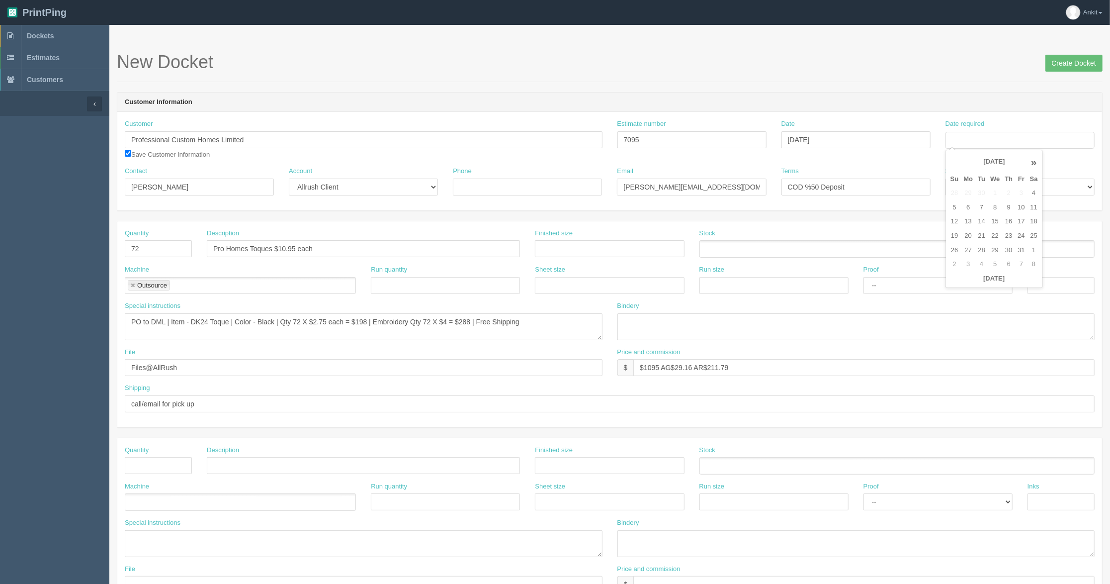
click at [981, 160] on th "October 2025" at bounding box center [994, 162] width 66 height 20
click at [989, 303] on span "Oct" at bounding box center [988, 304] width 23 height 27
click at [1022, 249] on td "31" at bounding box center [1021, 250] width 12 height 14
type input "October 31, 2025"
click at [1017, 105] on header "Customer Information" at bounding box center [609, 102] width 985 height 20
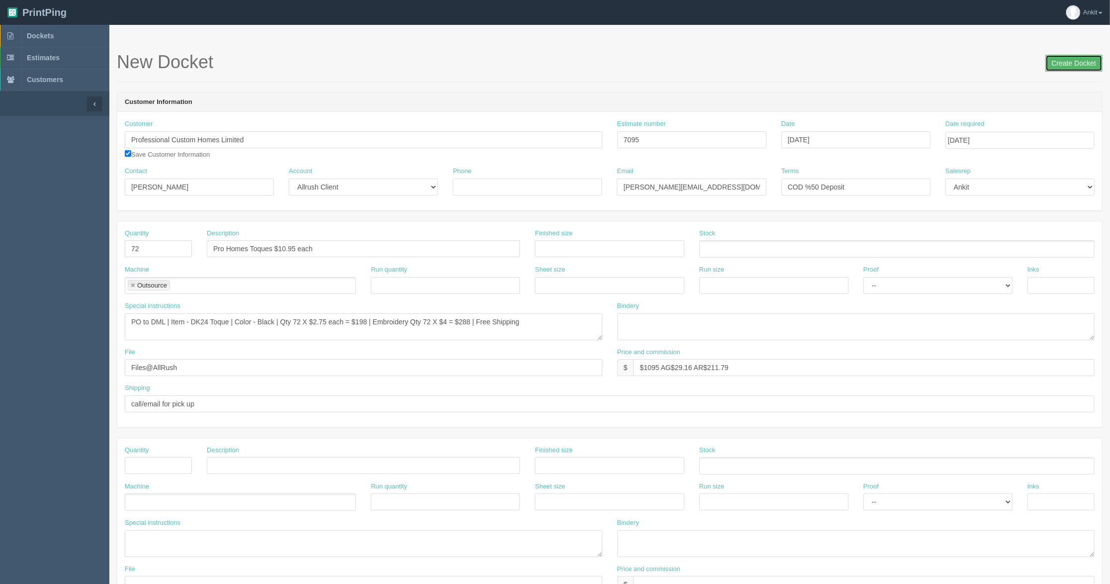
click at [1069, 58] on input "Create Docket" at bounding box center [1073, 63] width 57 height 17
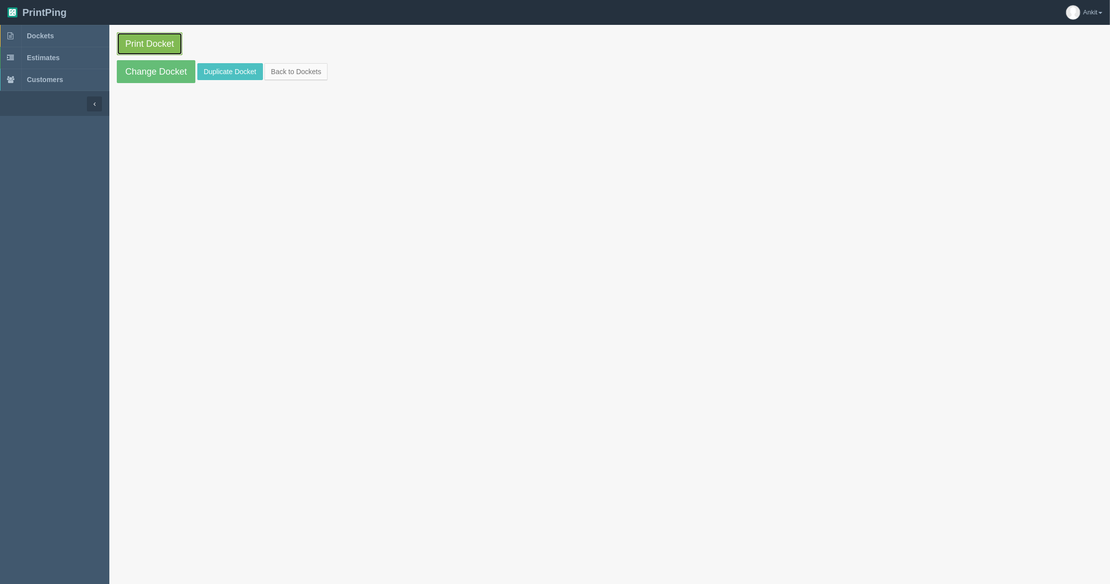
click at [141, 36] on link "Print Docket" at bounding box center [150, 43] width 66 height 23
click at [154, 75] on link "Change Docket" at bounding box center [156, 71] width 79 height 23
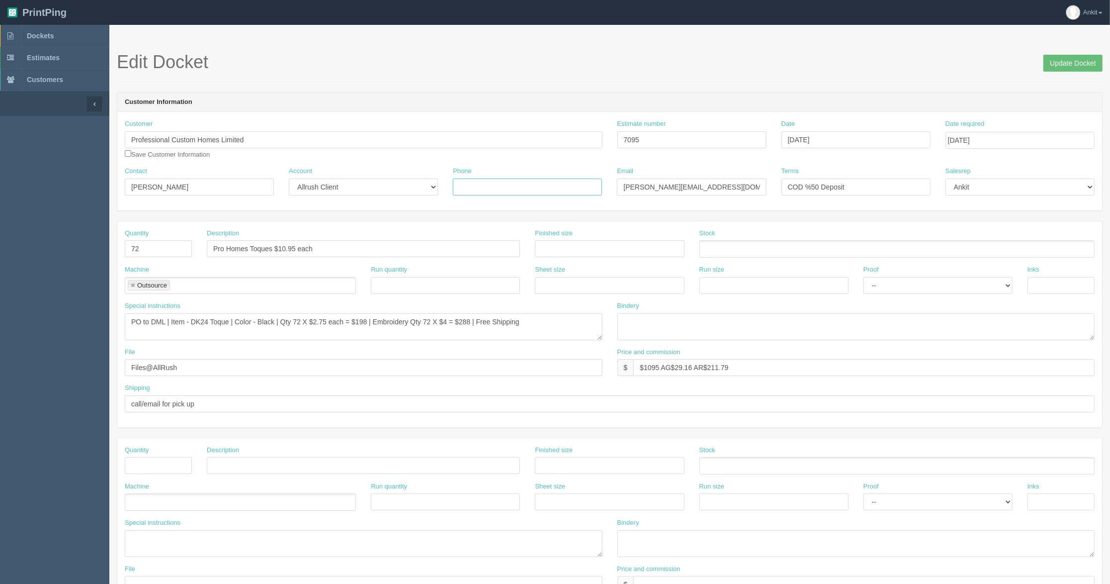
click at [475, 191] on input "Phone" at bounding box center [527, 186] width 149 height 17
paste input "‪(403) 679-3842"
type input "‪(403) 679-3842"
click at [128, 155] on input "checkbox" at bounding box center [128, 153] width 6 height 6
checkbox input "true"
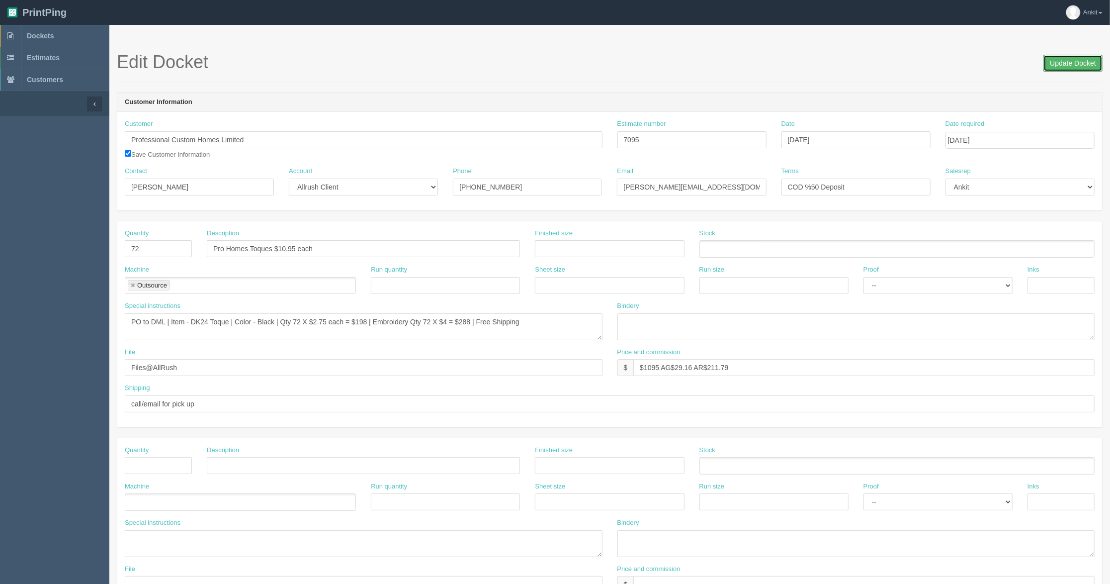
click at [1074, 63] on input "Update Docket" at bounding box center [1072, 63] width 59 height 17
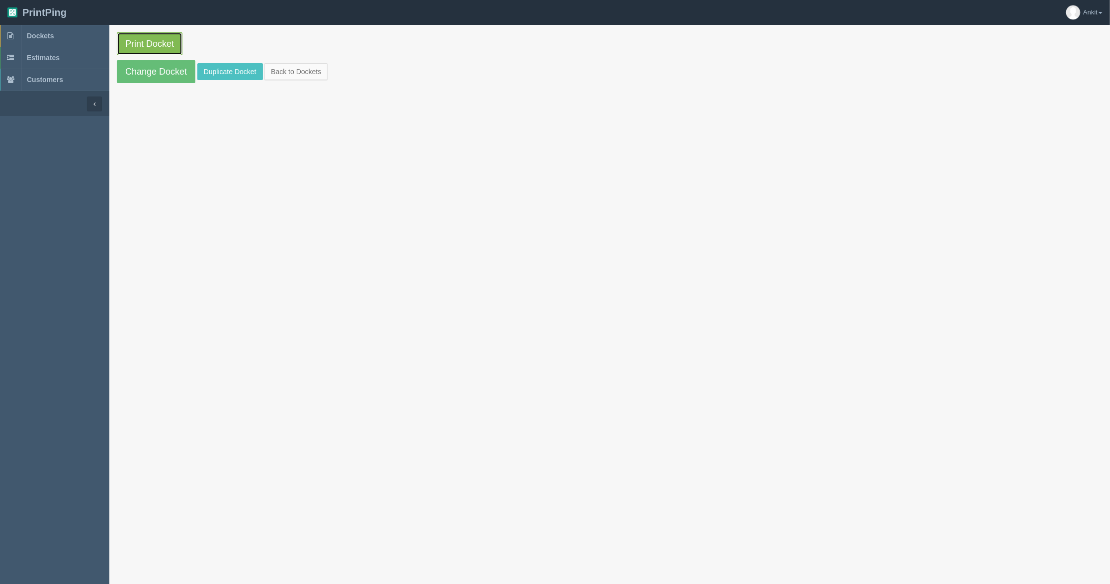
click at [140, 44] on link "Print Docket" at bounding box center [150, 43] width 66 height 23
click at [225, 68] on link "Duplicate Docket" at bounding box center [230, 71] width 66 height 17
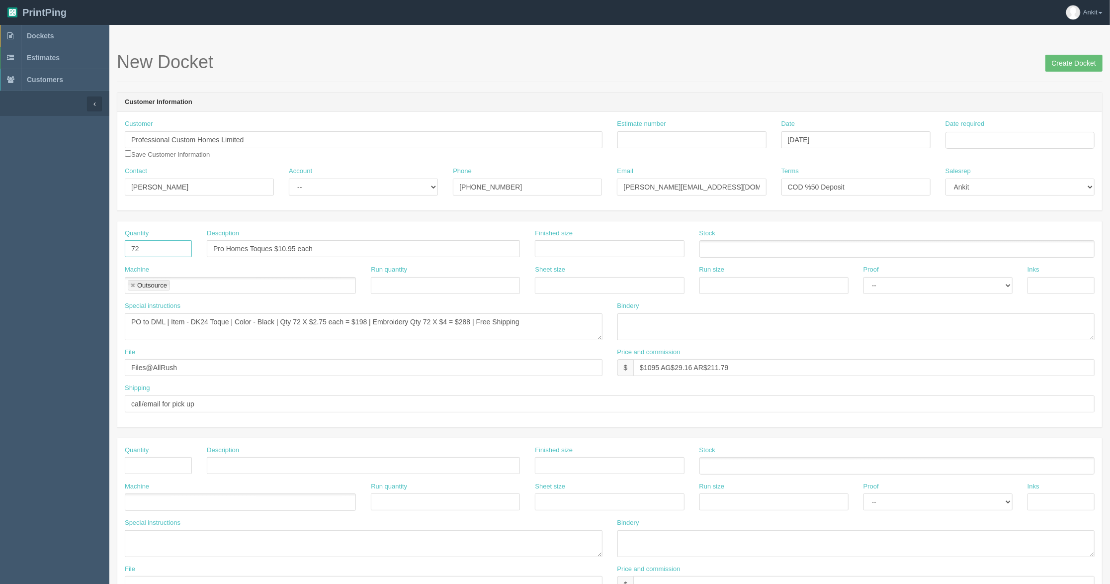
drag, startPoint x: 152, startPoint y: 246, endPoint x: 123, endPoint y: 250, distance: 29.1
click at [123, 250] on div "Quantity 72" at bounding box center [158, 247] width 82 height 36
type input "25"
type input "Pro Homes Portfolio $28.09 each"
click at [267, 330] on textarea "PO to DML | Item - DK24 Toque | Color - Black | Qty 72 X $2.75 each = $198 | Em…" at bounding box center [364, 326] width 478 height 27
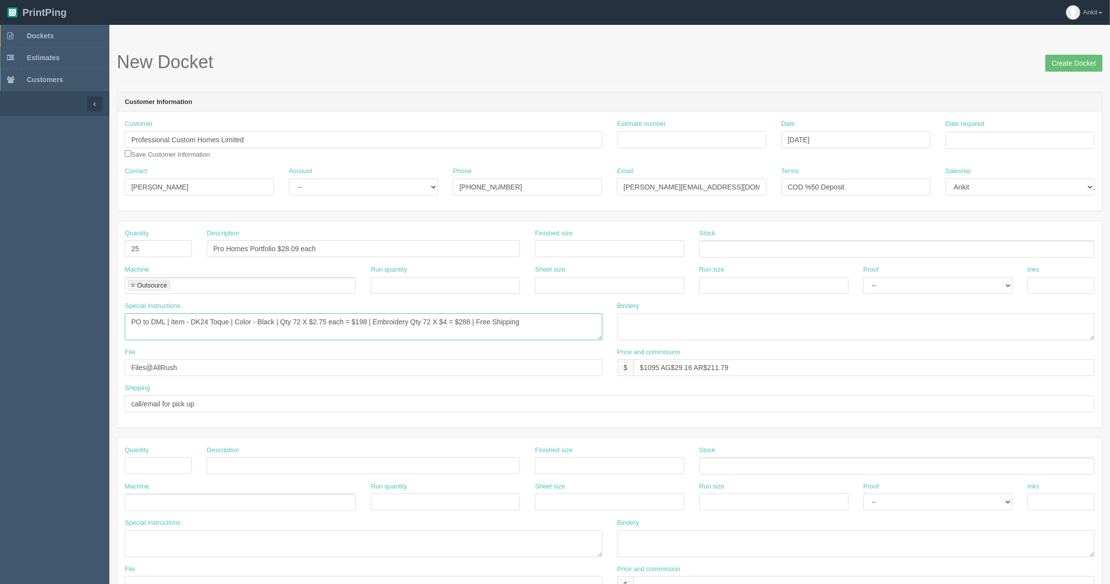
click at [267, 330] on textarea "PO to DML | Item - DK24 Toque | Color - Black | Qty 72 X $2.75 each = $198 | Em…" at bounding box center [364, 326] width 478 height 27
click at [204, 319] on textarea "PO to DML | Item - DK24 Toque | Color - Black | Qty 72 X $2.75 each = $198 | Em…" at bounding box center [364, 326] width 478 height 27
click at [203, 325] on textarea "PO to DML | Item - DK24 Toque | Color - Black | Qty 72 X $2.75 each = $198 | Em…" at bounding box center [364, 326] width 478 height 27
paste textarea "PL689 | Zippered Notepad Portfolio: Koskin with 1" Gusset"
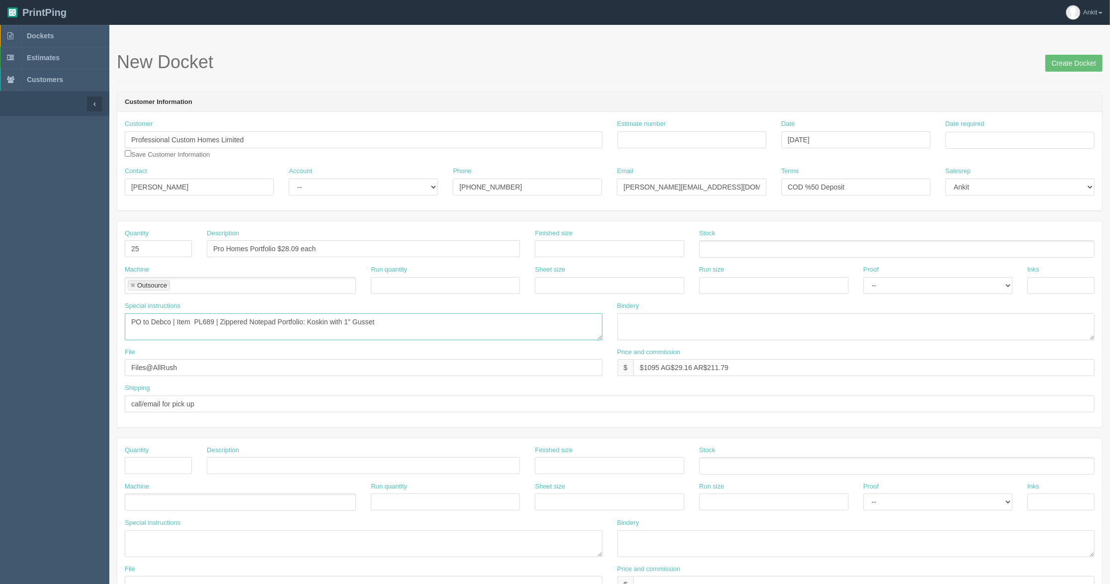
drag, startPoint x: 304, startPoint y: 321, endPoint x: 384, endPoint y: 321, distance: 80.0
click at [384, 321] on textarea "PO to DML | Item - DK24 Toque | Color - Black | Qty 72 X $2.75 each = $198 | Em…" at bounding box center [364, 326] width 478 height 27
click at [408, 320] on textarea "PO to DML | Item - DK24 Toque | Color - Black | Qty 72 X $2.75 each = $198 | Em…" at bounding box center [364, 326] width 478 height 27
click at [386, 325] on textarea "PO to DML | Item - DK24 Toque | Color - Black | Qty 72 X $2.75 each = $198 | Em…" at bounding box center [364, 326] width 478 height 27
click at [435, 325] on textarea "PO to DML | Item - DK24 Toque | Color - Black | Qty 72 X $2.75 each = $198 | Em…" at bounding box center [364, 326] width 478 height 27
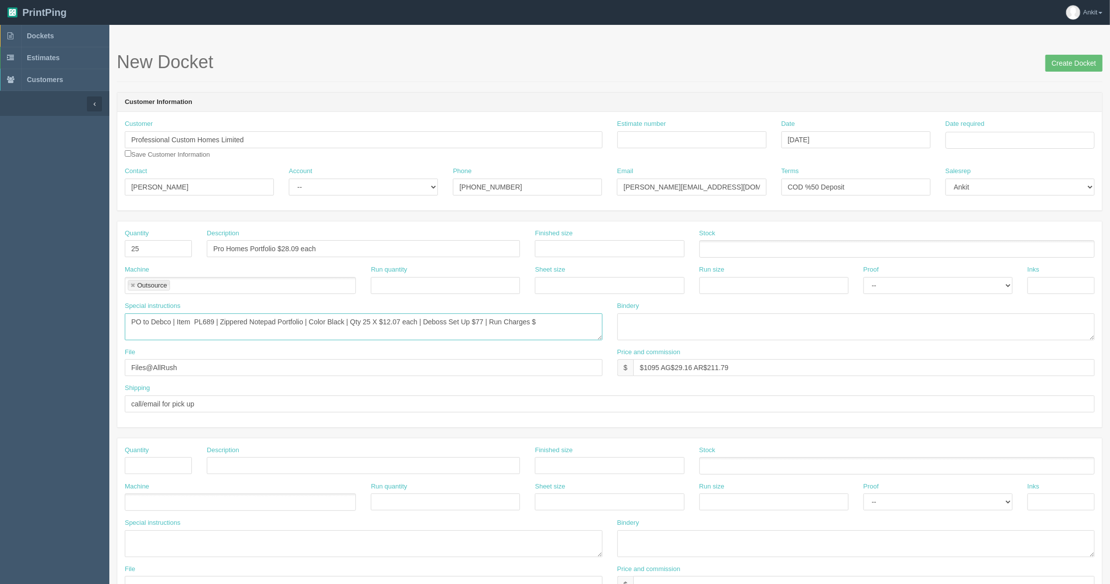
click at [553, 325] on textarea "PO to DML | Item - DK24 Toque | Color - Black | Qty 72 X $2.75 each = $198 | Em…" at bounding box center [364, 326] width 478 height 27
type textarea "PO to Debco | Item PL689 | Zippered Notepad Portfolio | Color Black | Qty 25 X …"
drag, startPoint x: 779, startPoint y: 369, endPoint x: 637, endPoint y: 369, distance: 142.2
click at [637, 369] on input "$1095 AG$29.16 AR$211.79" at bounding box center [863, 367] width 461 height 17
click at [702, 369] on input "$702.25" at bounding box center [863, 367] width 461 height 17
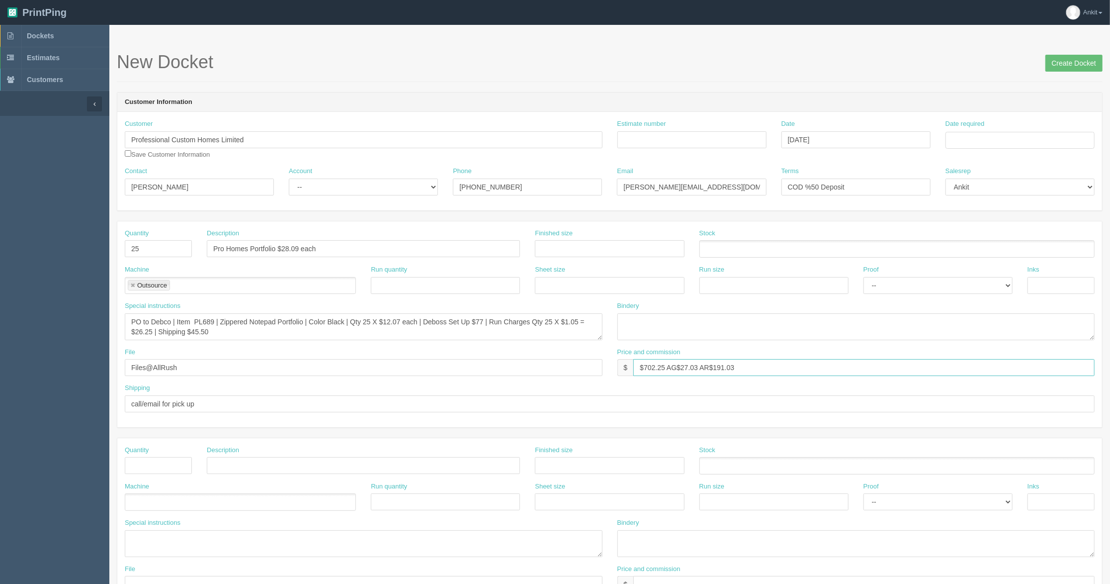
type input "$702.25 AG$27.03 AR$191.03"
drag, startPoint x: 416, startPoint y: 322, endPoint x: 424, endPoint y: 323, distance: 7.5
click at [416, 322] on textarea "PO to DML | Item - DK24 Toque | Color - Black | Qty 72 X $2.75 each = $198 | Em…" at bounding box center [364, 326] width 478 height 27
type textarea "PO to Debco | Item PL689 | Zippered Notepad Portfolio | Color Black | Qty 25 X …"
click at [749, 366] on input "$702.25 AG$27.03 AR$191.03" at bounding box center [863, 367] width 461 height 17
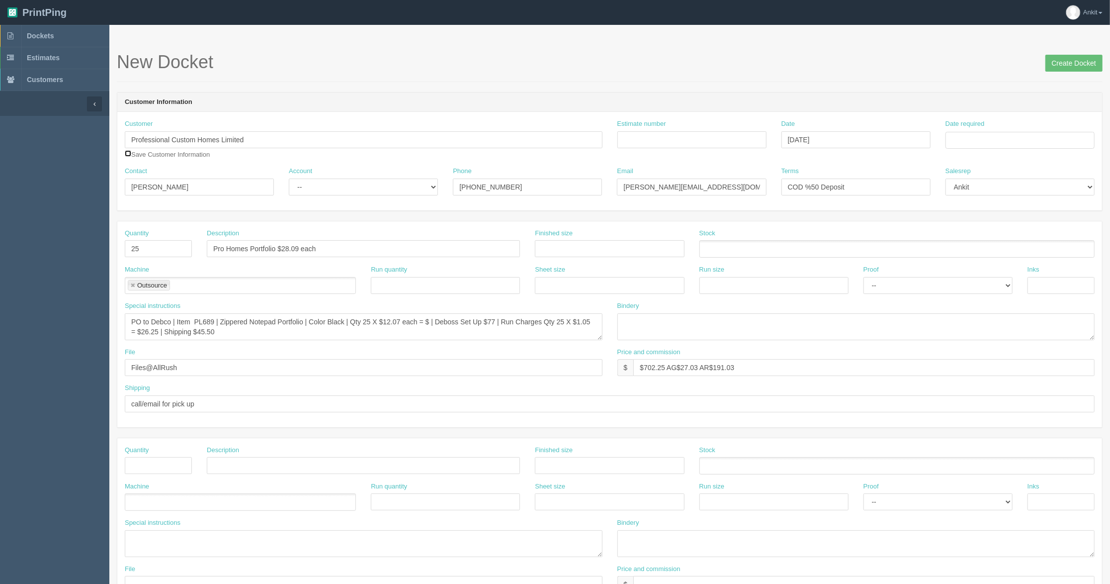
click at [130, 154] on input "checkbox" at bounding box center [128, 153] width 6 height 6
checkbox input "true"
click at [312, 191] on select "-- Existing Client Allrush Client Rep Client" at bounding box center [363, 186] width 149 height 17
select select "Allrush Client"
click at [289, 178] on select "-- Existing Client Allrush Client Rep Client" at bounding box center [363, 186] width 149 height 17
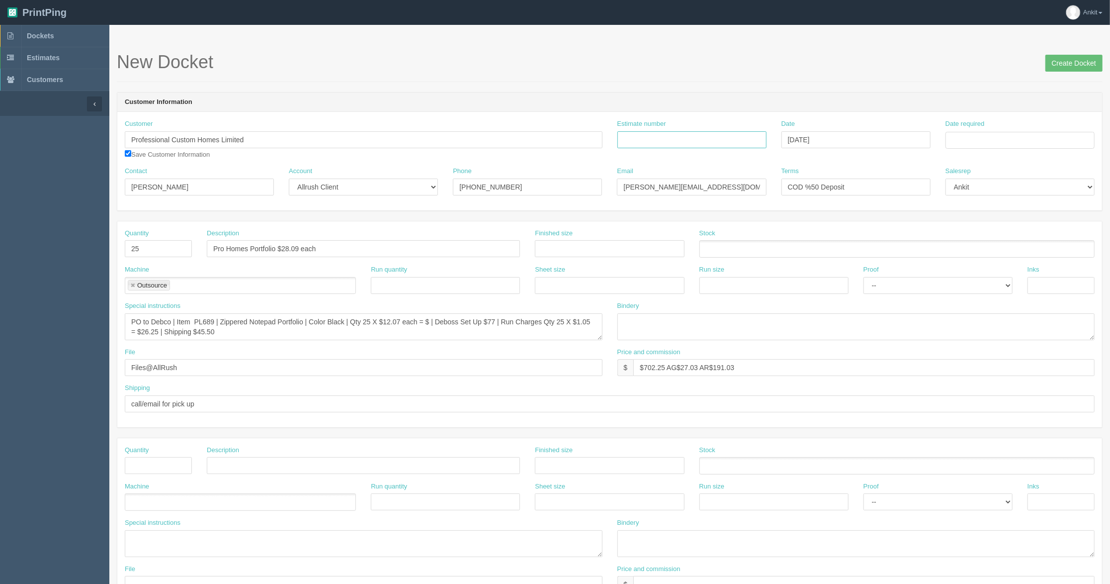
click at [639, 144] on input "Estimate number" at bounding box center [691, 139] width 149 height 17
type input "7059"
click at [686, 96] on header "Customer Information" at bounding box center [609, 102] width 985 height 20
click at [985, 141] on input "Date required" at bounding box center [1020, 140] width 149 height 17
click at [988, 166] on th "October 2025" at bounding box center [994, 162] width 66 height 20
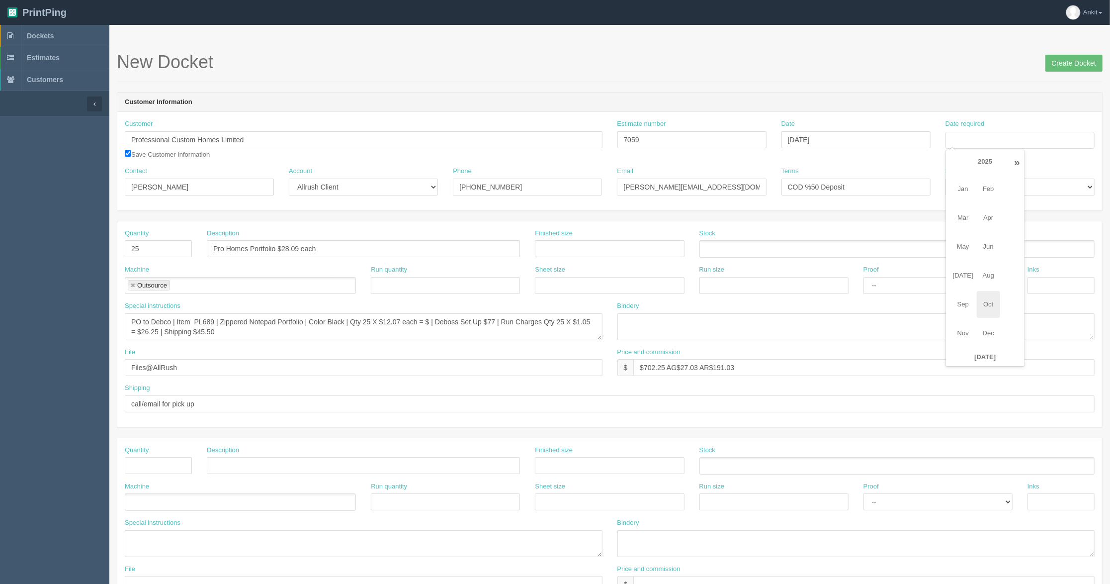
click at [995, 297] on span "Oct" at bounding box center [988, 304] width 23 height 27
click at [1027, 250] on td "31" at bounding box center [1021, 250] width 12 height 14
type input "October 31, 2025"
click at [883, 221] on div "Quantity 25 Description Pro Homes Portfolio $28.09 each Finished size Stock Mac…" at bounding box center [609, 324] width 985 height 206
click at [1066, 67] on input "Create Docket" at bounding box center [1073, 63] width 57 height 17
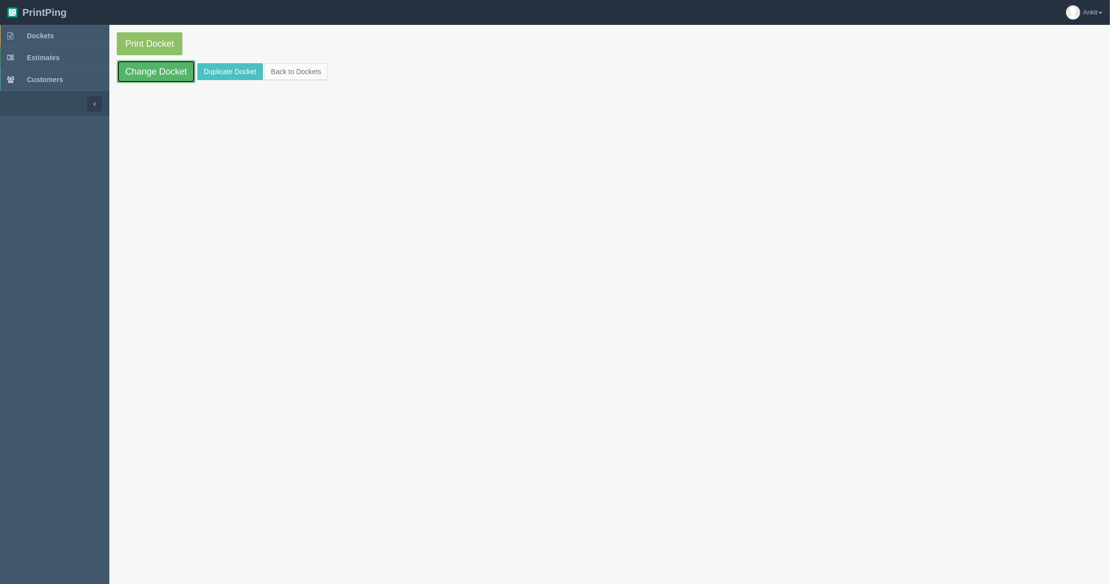
click at [161, 69] on link "Change Docket" at bounding box center [156, 71] width 79 height 23
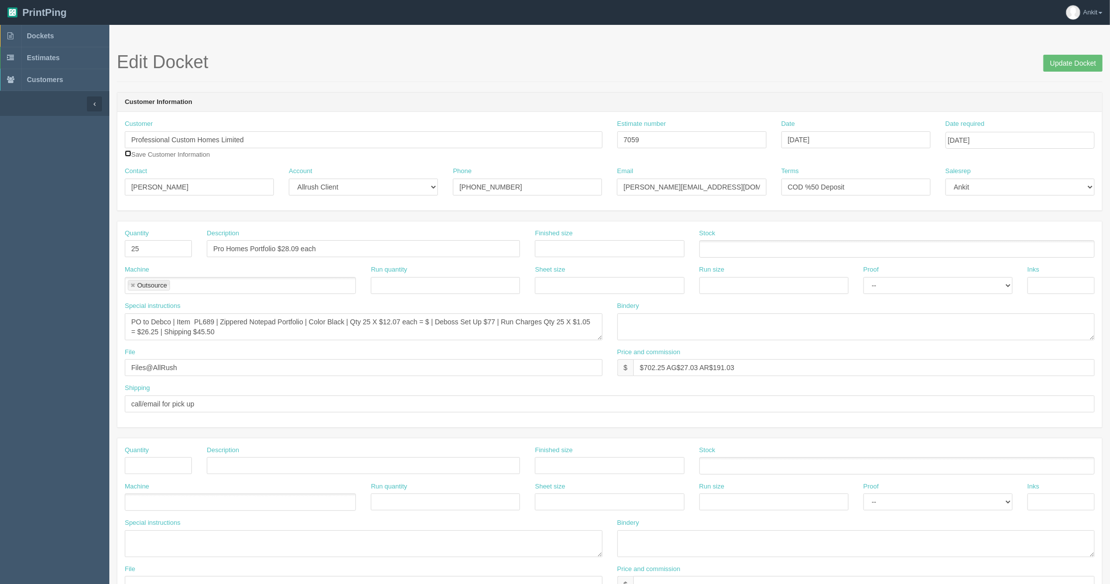
click at [128, 156] on input "checkbox" at bounding box center [128, 153] width 6 height 6
checkbox input "true"
click at [1076, 67] on input "Update Docket" at bounding box center [1072, 63] width 59 height 17
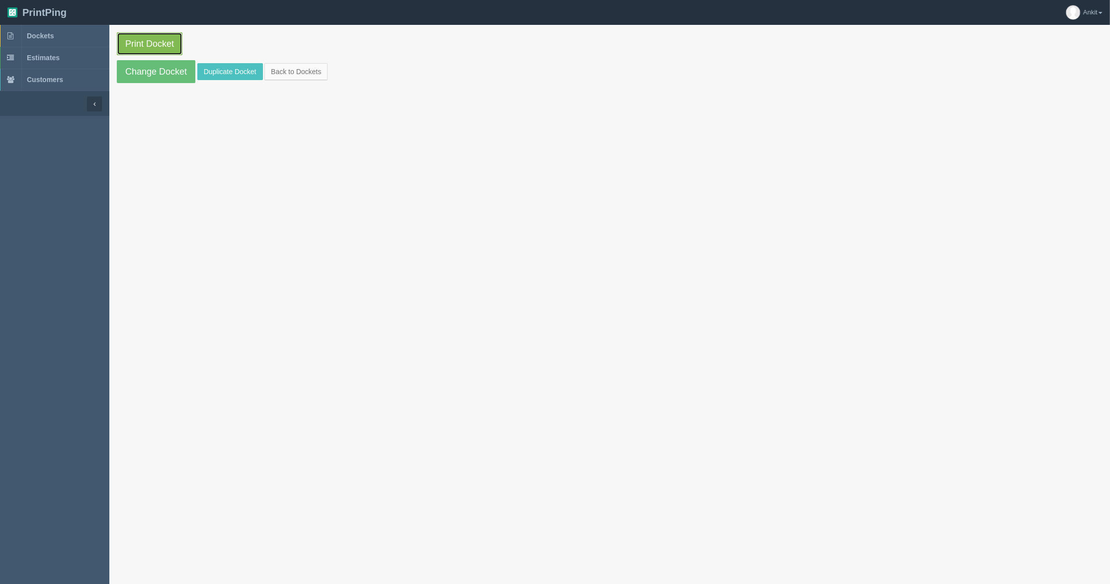
click at [152, 45] on link "Print Docket" at bounding box center [150, 43] width 66 height 23
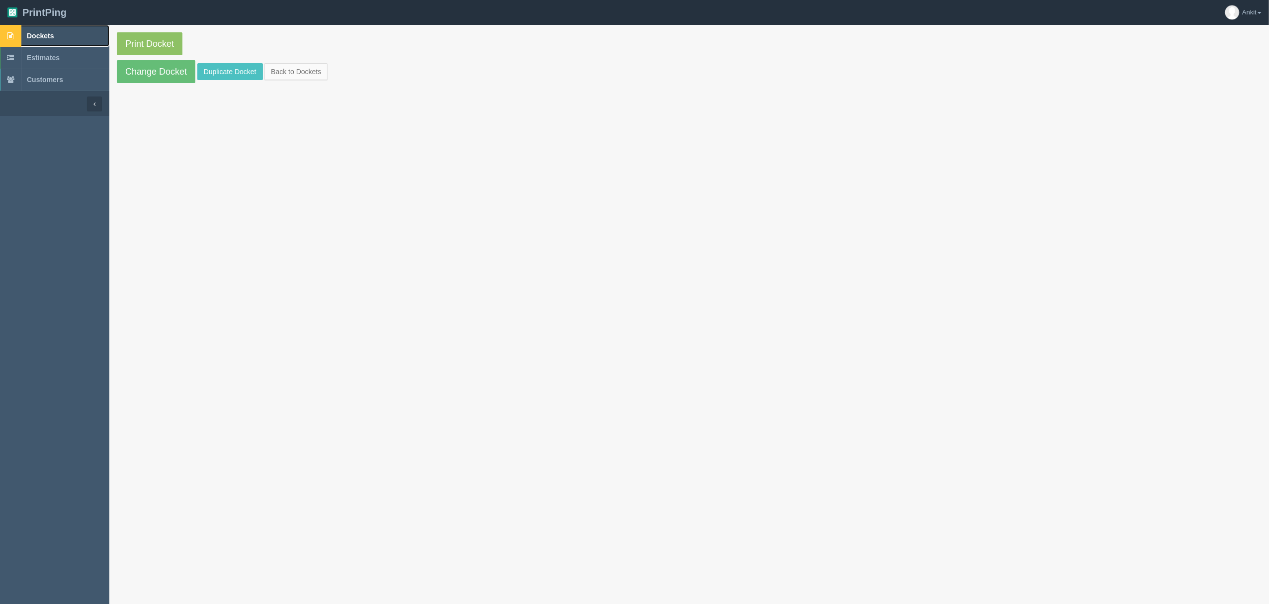
click at [52, 34] on span "Dockets" at bounding box center [40, 36] width 27 height 8
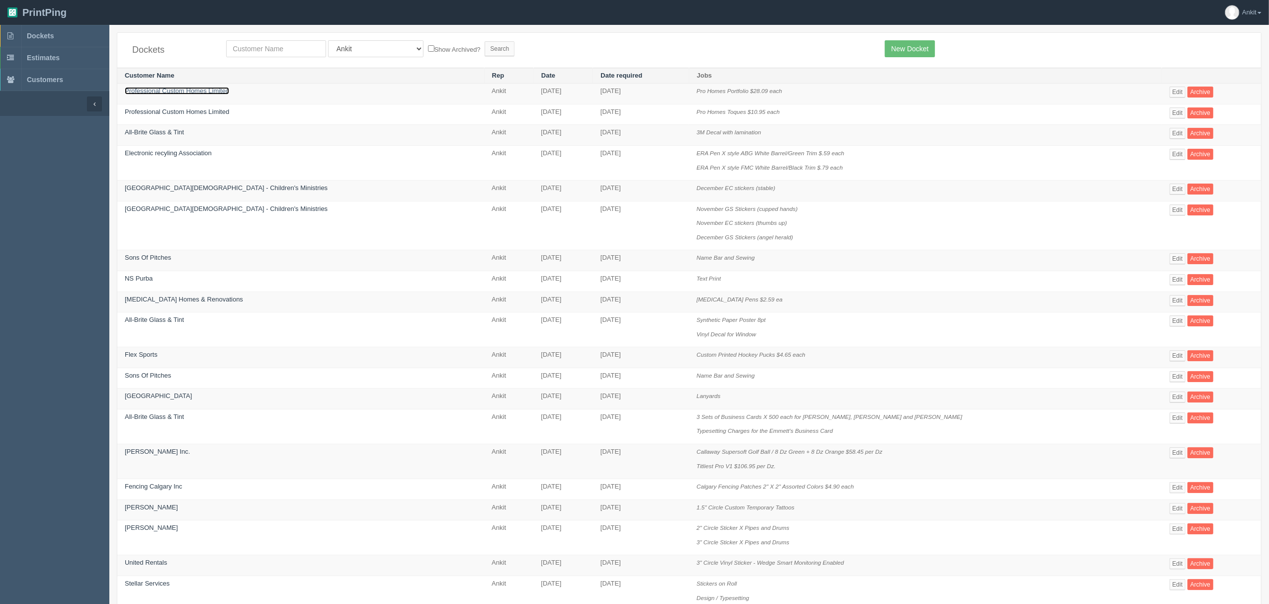
click at [221, 90] on link "Professional Custom Homes Limited" at bounding box center [177, 90] width 104 height 7
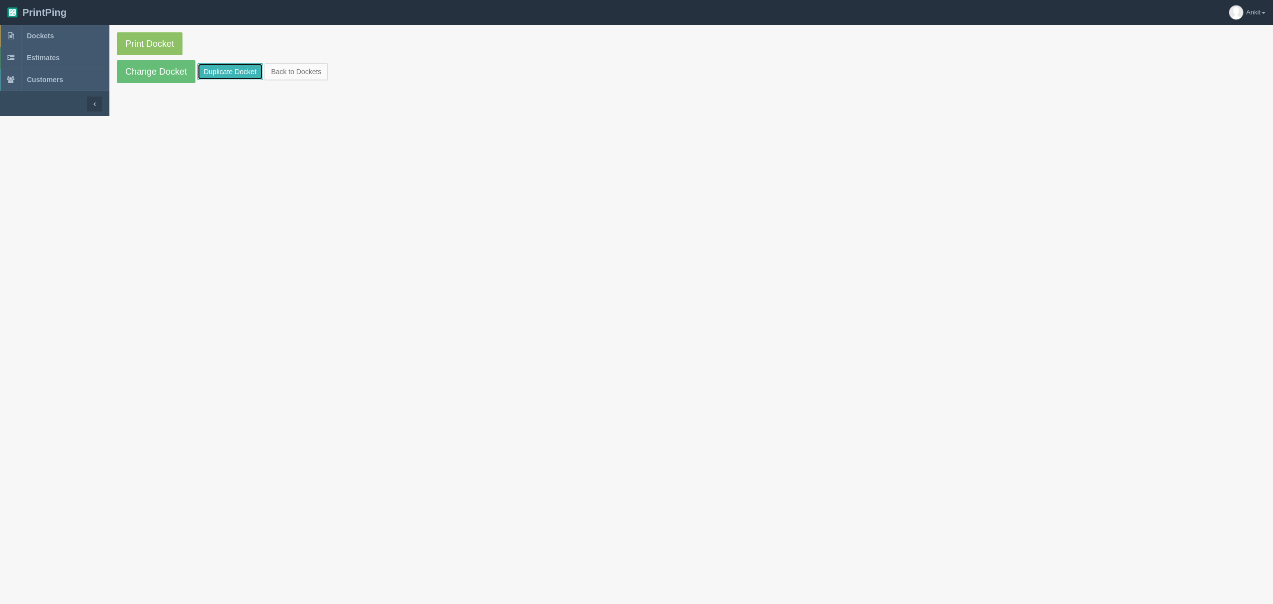
click at [212, 78] on link "Duplicate Docket" at bounding box center [230, 71] width 66 height 17
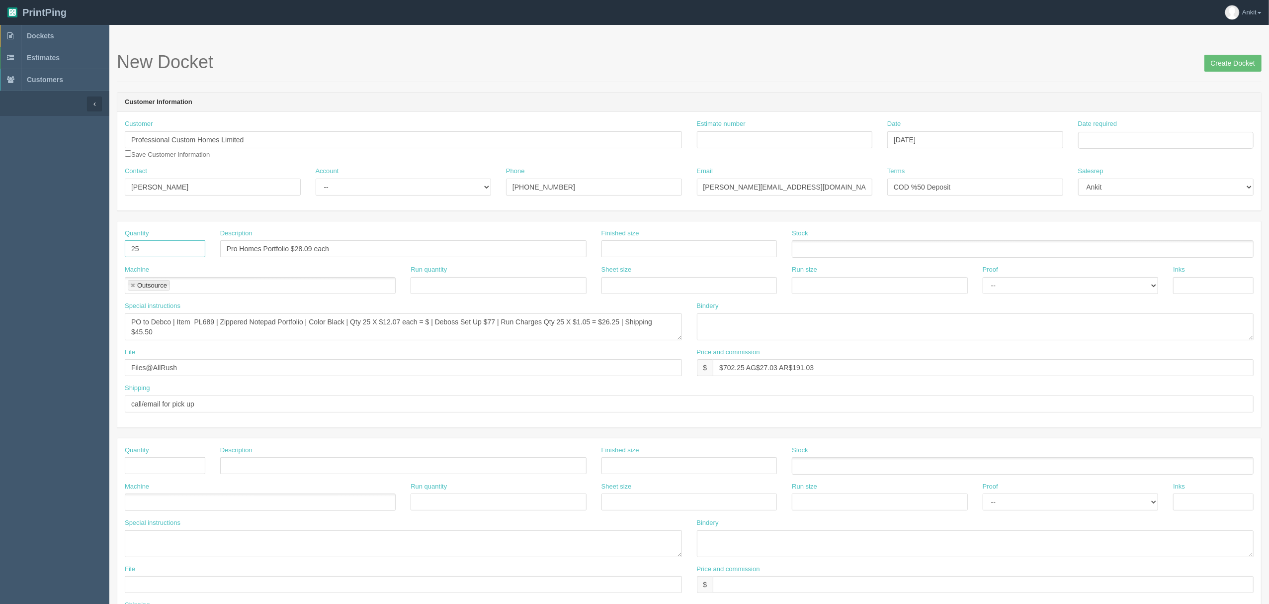
drag, startPoint x: 164, startPoint y: 251, endPoint x: 126, endPoint y: 251, distance: 38.3
click at [126, 251] on input "25" at bounding box center [165, 248] width 81 height 17
click at [320, 247] on input "Pro Homes Portfolio $28.09 each" at bounding box center [403, 248] width 366 height 17
drag, startPoint x: 264, startPoint y: 251, endPoint x: 490, endPoint y: 259, distance: 225.3
click at [331, 257] on input "Pro Homes Portfolio $28.09 each" at bounding box center [403, 248] width 366 height 17
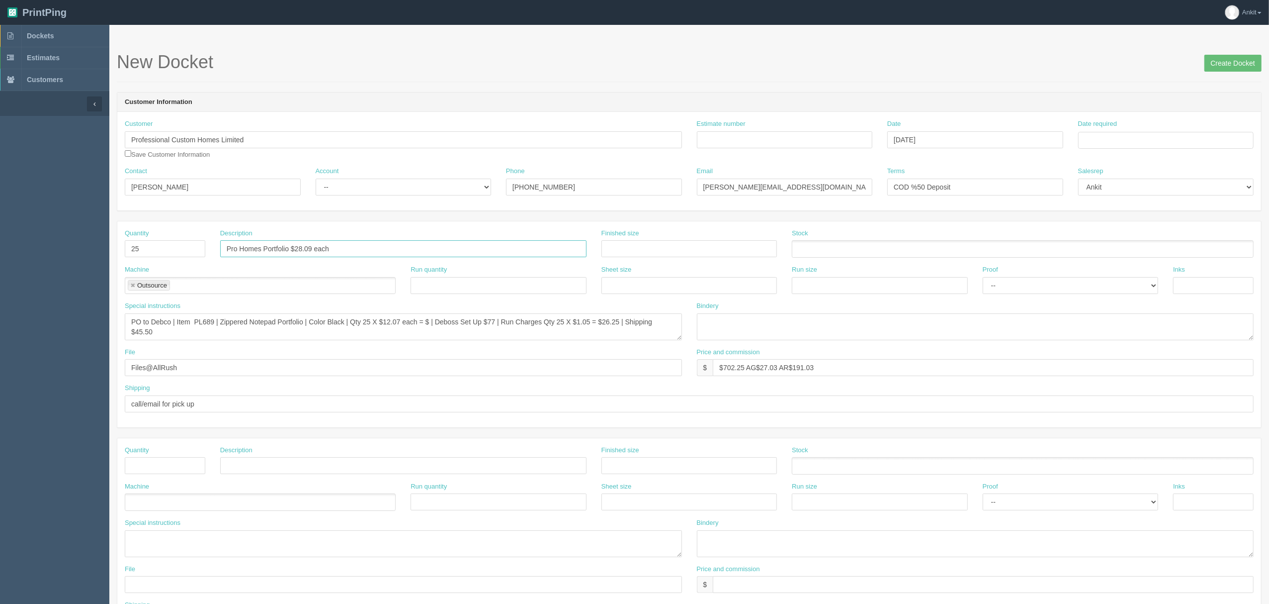
click at [331, 249] on input "Pro Homes Portfolio $28.09 each" at bounding box center [403, 248] width 366 height 17
drag, startPoint x: 331, startPoint y: 249, endPoint x: 364, endPoint y: 250, distance: 33.8
click at [364, 250] on input "Pro Homes Portfolio $28.09 each" at bounding box center [403, 248] width 366 height 17
paste input "Bottle & Cup Gift Set"
type input "Pro Homes Bottle & Cup Gift Set $"
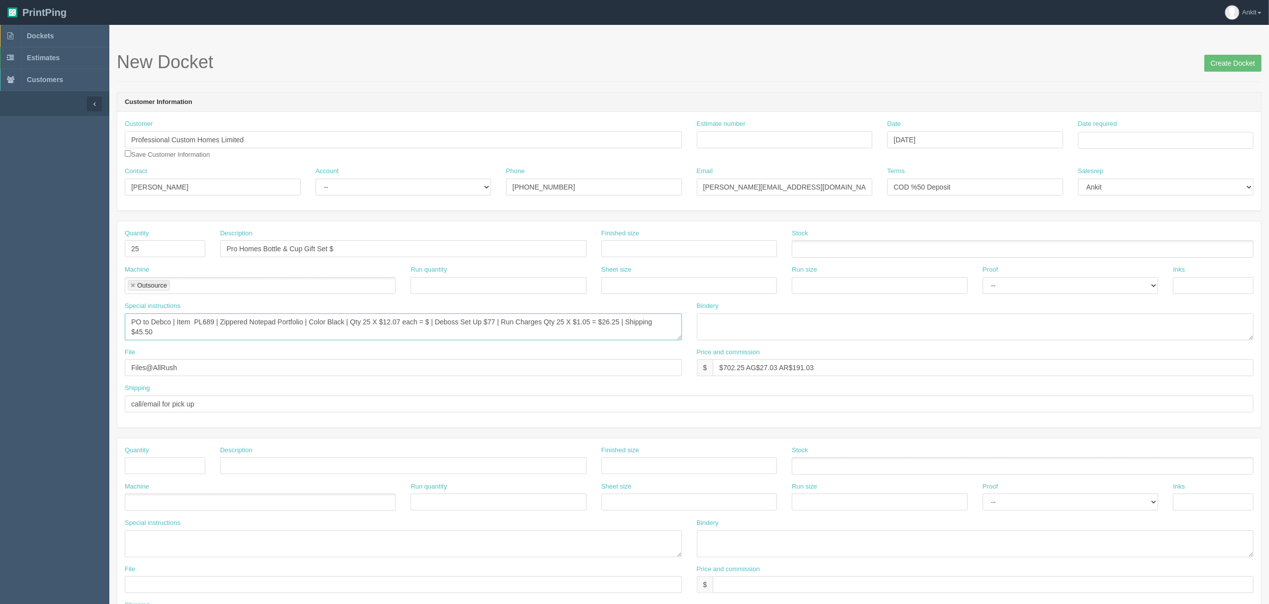
drag, startPoint x: 152, startPoint y: 321, endPoint x: 159, endPoint y: 331, distance: 12.4
click at [159, 331] on textarea "PO to Debco | Item PL689 | Zippered Notepad Portfolio | Color Black | Qty 25 X …" at bounding box center [403, 326] width 557 height 27
click at [321, 314] on textarea "PO to Debco | Item PL689 | Zippered Notepad Portfolio | Color Black | Qty 25 X …" at bounding box center [403, 326] width 557 height 27
paste textarea "DBT-BC25"
click at [324, 326] on textarea "PO to Debco | Item PL689 | Zippered Notepad Portfolio | Color Black | Qty 25 X …" at bounding box center [403, 326] width 557 height 27
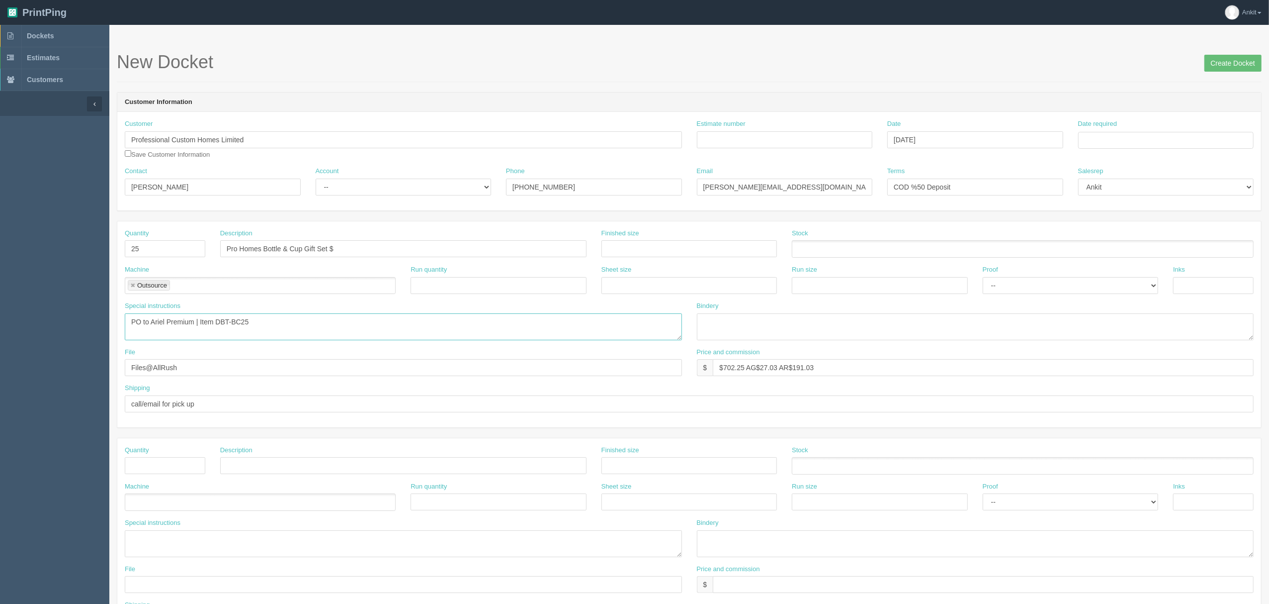
paste textarea "4-Piece Bottle & Cup Gift Set"
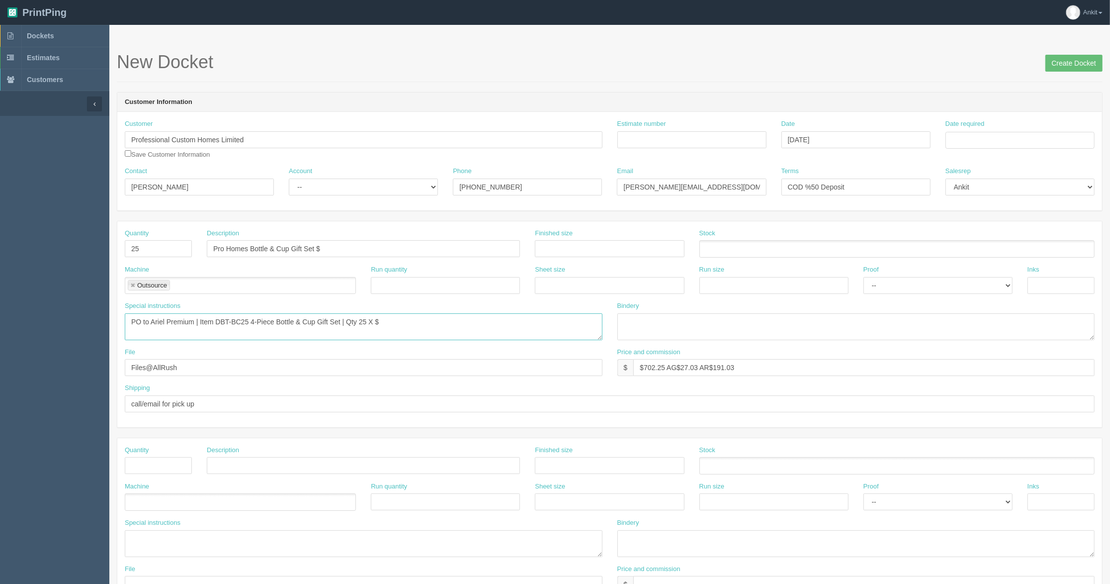
click at [397, 323] on textarea "PO to Debco | Item PL689 | Zippered Notepad Portfolio | Color Black | Qty 25 X …" at bounding box center [364, 326] width 478 height 27
click at [406, 320] on textarea "PO to Debco | Item PL689 | Zippered Notepad Portfolio | Color Black | Qty 25 X …" at bounding box center [364, 326] width 478 height 27
drag, startPoint x: 394, startPoint y: 319, endPoint x: 450, endPoint y: 320, distance: 56.2
click at [394, 319] on textarea "PO to Debco | Item PL689 | Zippered Notepad Portfolio | Color Black | Qty 25 X …" at bounding box center [364, 326] width 478 height 27
click at [492, 323] on textarea "PO to Debco | Item PL689 | Zippered Notepad Portfolio | Color Black | Qty 25 X …" at bounding box center [364, 326] width 478 height 27
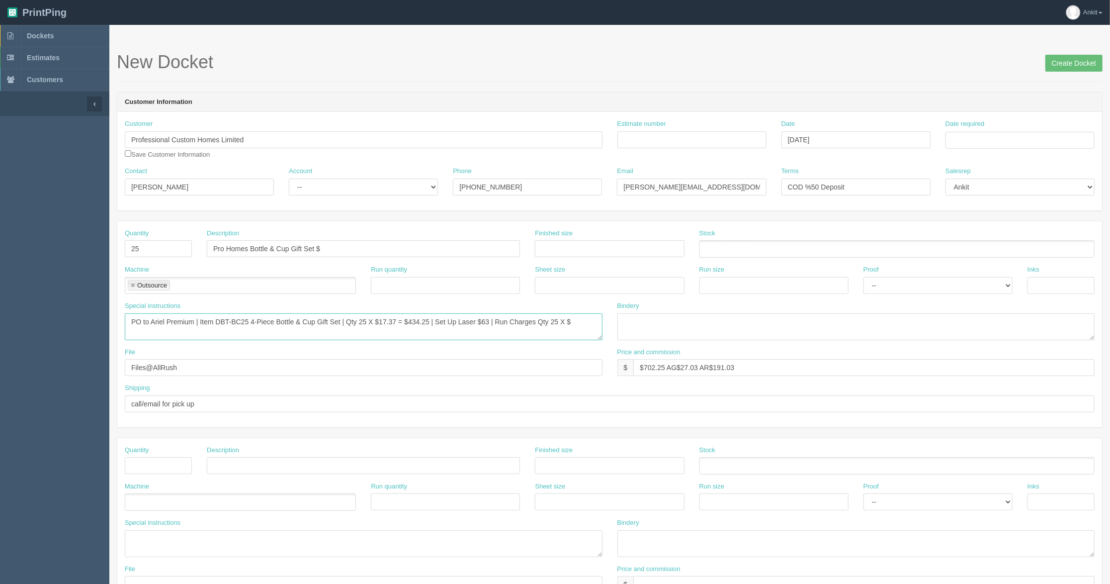
click at [578, 325] on textarea "PO to Debco | Item PL689 | Zippered Notepad Portfolio | Color Black | Qty 25 X …" at bounding box center [364, 326] width 478 height 27
type textarea "PO to Ariel Premium | Item DBT-BC25 4-Piece Bottle & Cup Gift Set | Qty 25 X $1…"
drag, startPoint x: 750, startPoint y: 374, endPoint x: 627, endPoint y: 374, distance: 122.8
click at [627, 374] on div "$ $702.25 AG$27.03 AR$191.03" at bounding box center [856, 367] width 478 height 17
type input "$"
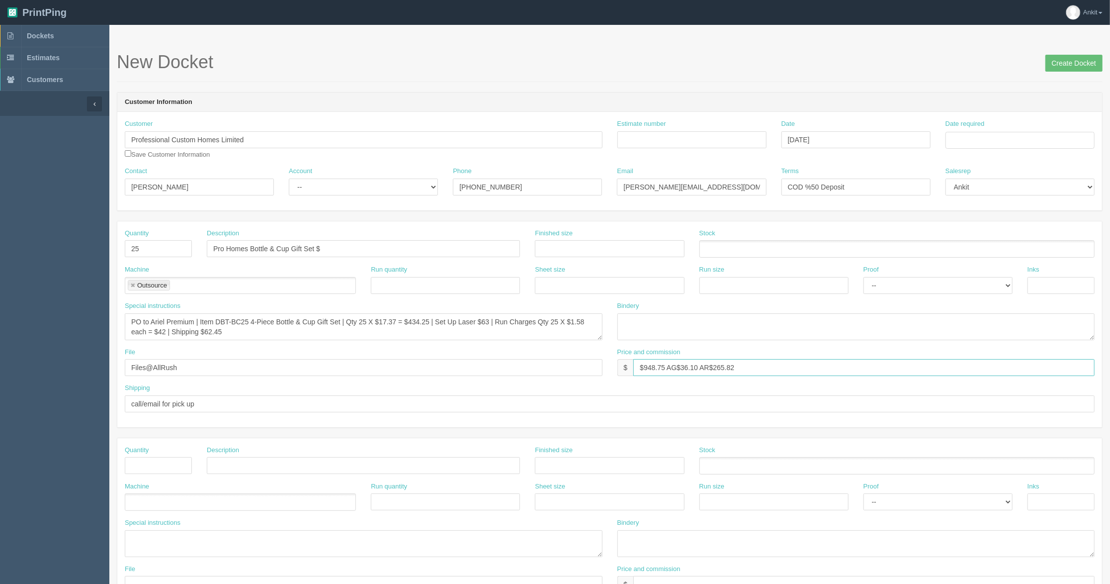
type input "$948.75 AG$36.10 AR$265.82"
click at [128, 154] on input "checkbox" at bounding box center [128, 153] width 6 height 6
checkbox input "true"
drag, startPoint x: 331, startPoint y: 188, endPoint x: 331, endPoint y: 195, distance: 7.0
click at [331, 188] on select "-- Existing Client Allrush Client Rep Client" at bounding box center [363, 186] width 149 height 17
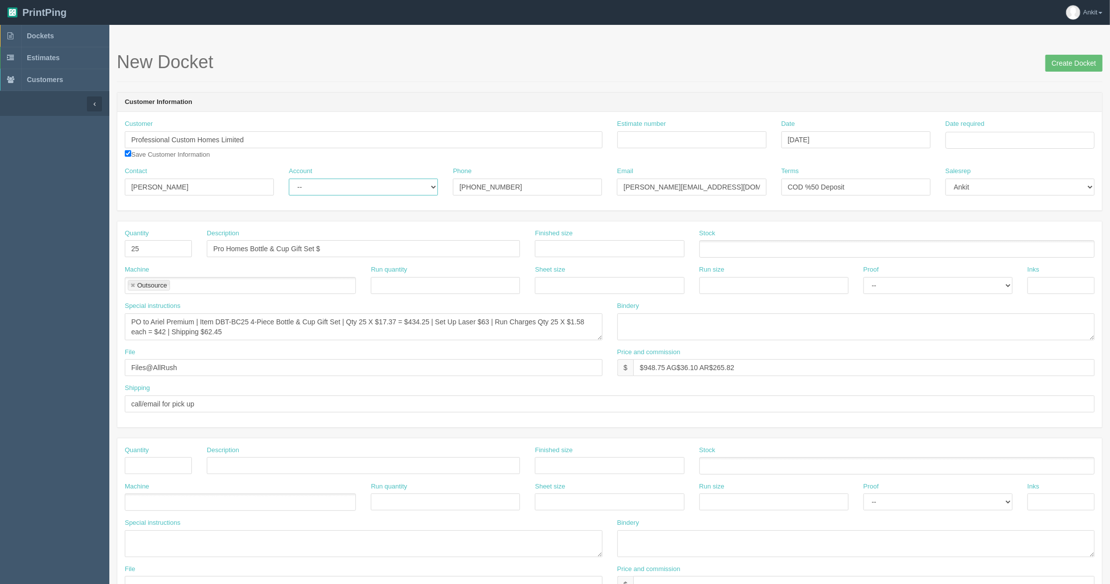
select select "Allrush Client"
click at [289, 178] on select "-- Existing Client Allrush Client Rep Client" at bounding box center [363, 186] width 149 height 17
click at [627, 140] on input "Estimate number" at bounding box center [691, 139] width 149 height 17
type input "7059"
click at [730, 102] on header "Customer Information" at bounding box center [609, 102] width 985 height 20
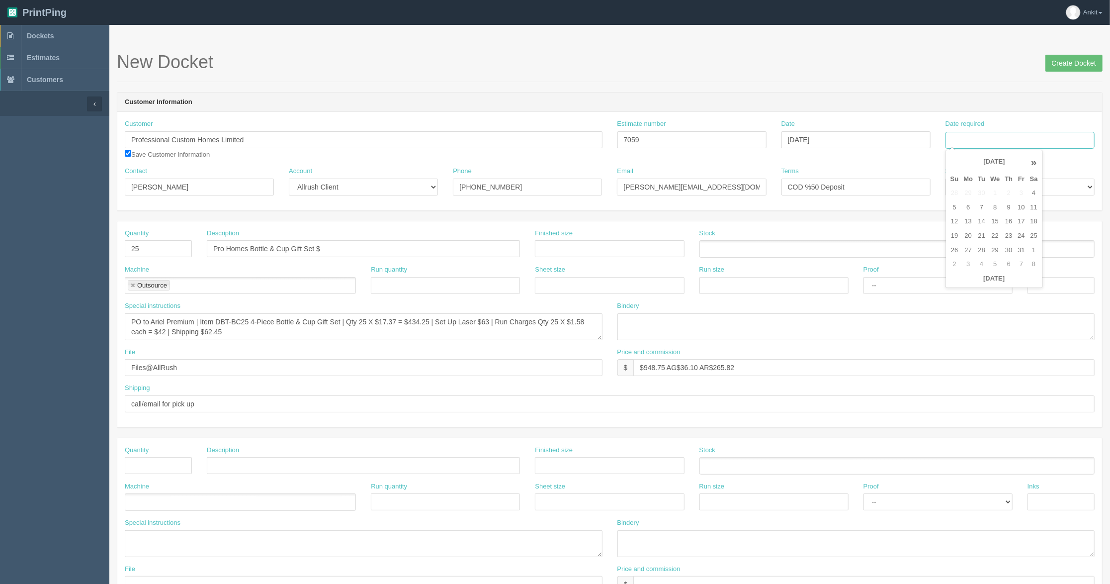
click at [965, 144] on input "Date required" at bounding box center [1020, 140] width 149 height 17
click at [973, 159] on th "October 2025" at bounding box center [994, 162] width 66 height 20
click at [984, 305] on span "Oct" at bounding box center [988, 304] width 23 height 27
click at [1023, 251] on td "31" at bounding box center [1021, 250] width 12 height 14
type input "October 31, 2025"
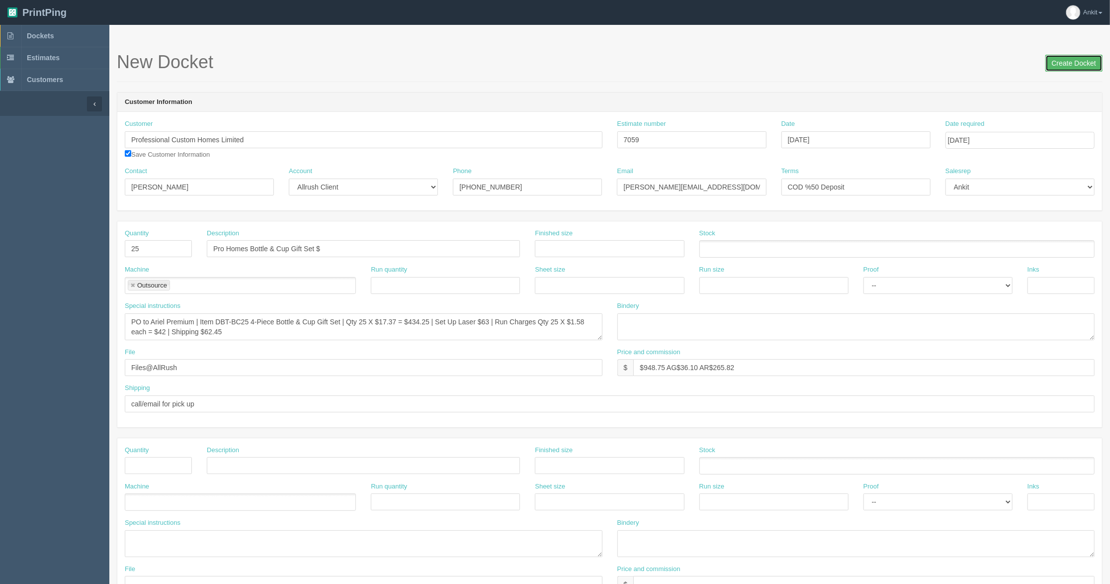
click at [1081, 64] on input "Create Docket" at bounding box center [1073, 63] width 57 height 17
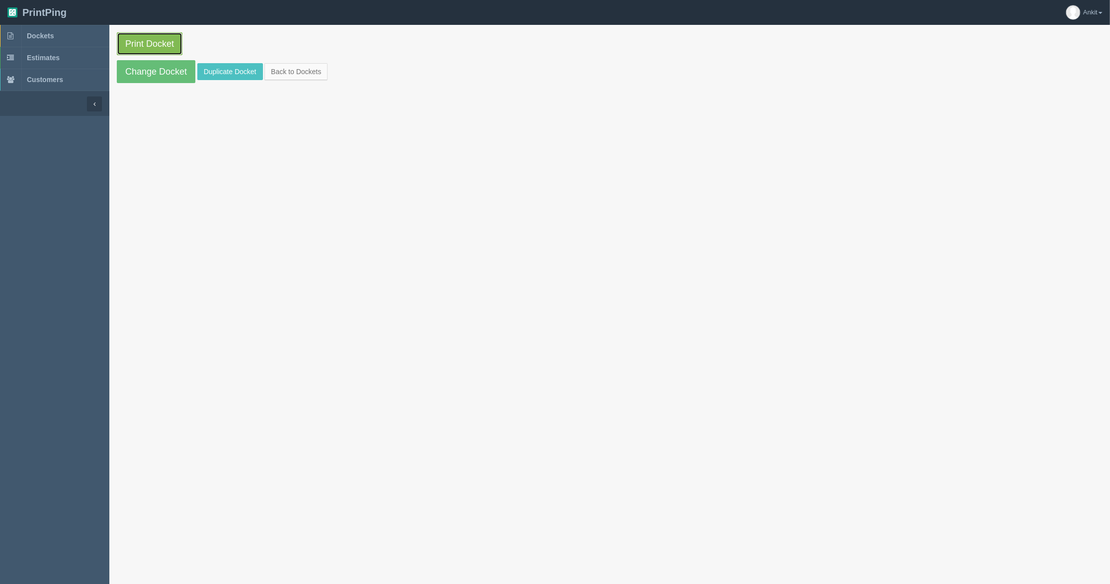
click at [142, 36] on link "Print Docket" at bounding box center [150, 43] width 66 height 23
click at [210, 72] on link "Duplicate Docket" at bounding box center [230, 71] width 66 height 17
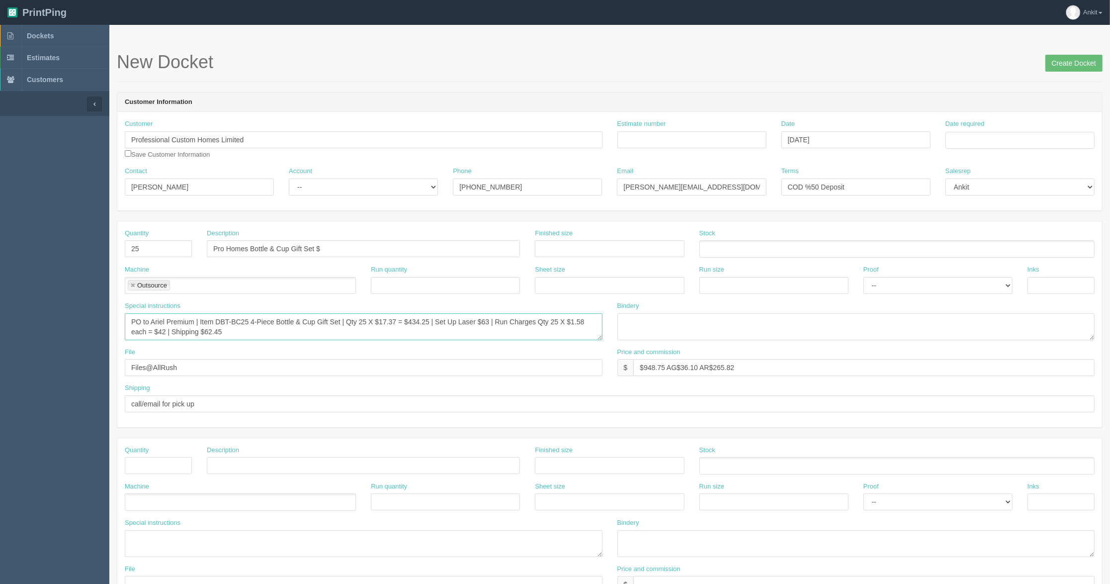
drag, startPoint x: 230, startPoint y: 337, endPoint x: 152, endPoint y: 325, distance: 78.5
click at [152, 325] on textarea "PO to Ariel Premium | Item DBT-BC25 4-Piece Bottle & Cup Gift Set | Qty 25 X $1…" at bounding box center [364, 326] width 478 height 27
click at [412, 328] on textarea "PO to Ariel Premium | Item DBT-BC25 4-Piece Bottle & Cup Gift Set | Qty 25 X $1…" at bounding box center [364, 326] width 478 height 27
click at [432, 319] on textarea "PO to Ariel Premium | Item DBT-BC25 4-Piece Bottle & Cup Gift Set | Qty 25 X $1…" at bounding box center [364, 326] width 478 height 27
type textarea "PO to Goldstar | Item LMQ Pen | Color White | Laser Engrave | Qty 250 X $1.43 e…"
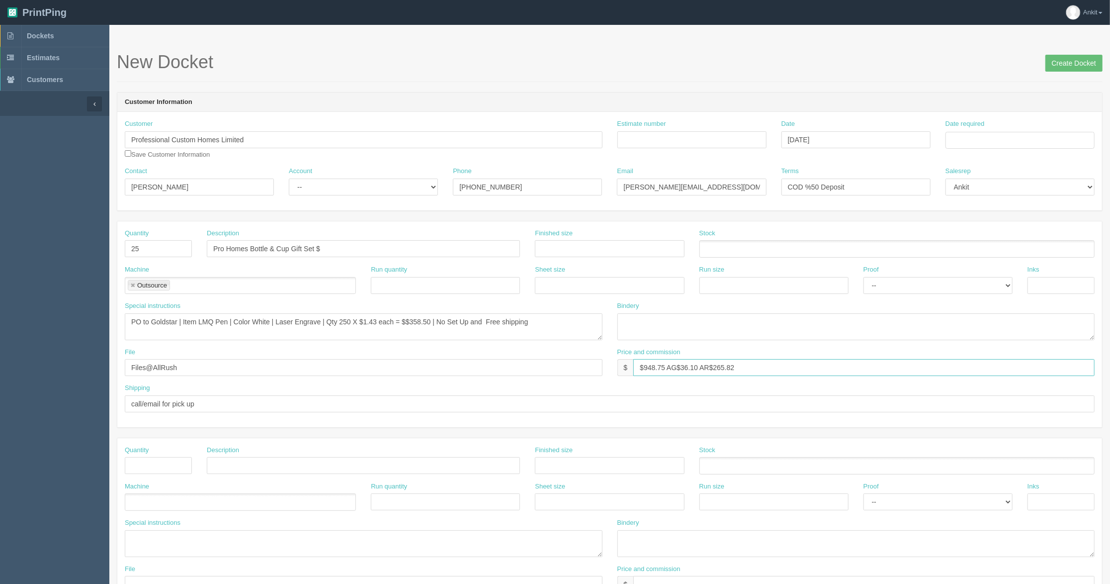
click at [752, 370] on input "$948.75 AG$36.10 AR$265.82" at bounding box center [863, 367] width 461 height 17
click at [661, 364] on input "$948.75 AG$36.10 AR$190.60" at bounding box center [863, 367] width 461 height 17
click at [751, 373] on input "$622.50 AG$21.51 AR$190.60" at bounding box center [863, 367] width 461 height 17
type input "$622.50 AG$21.51 AR$190.60"
drag, startPoint x: 214, startPoint y: 402, endPoint x: 84, endPoint y: 402, distance: 129.7
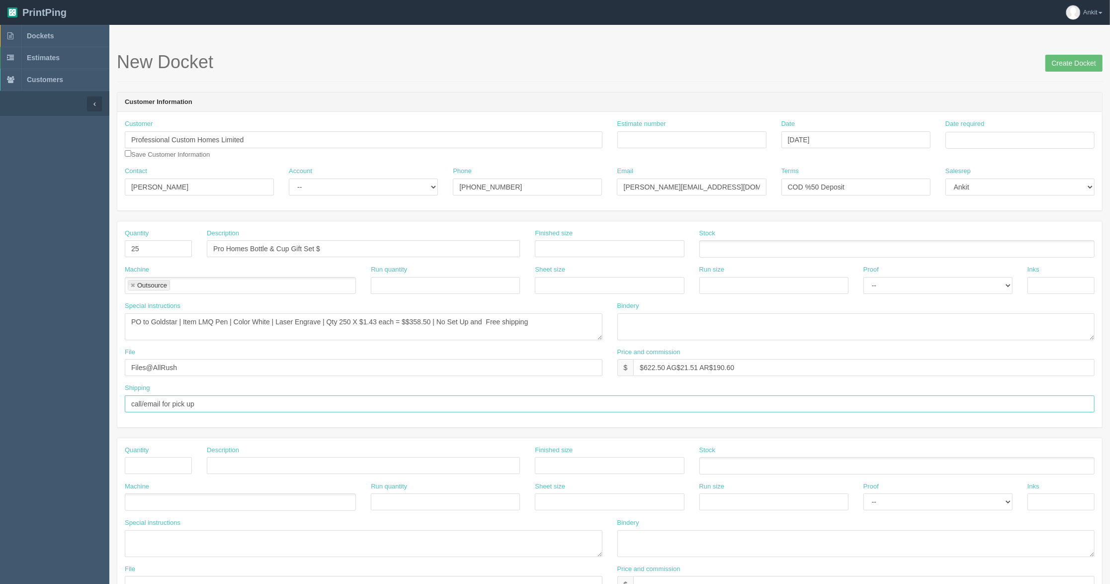
click at [84, 402] on section "Dockets Estimates Customers" at bounding box center [555, 464] width 1110 height 878
type input "ship to client (charges included in the cost)"
click at [231, 394] on div "Shipping ship to client (charges included in the cost)" at bounding box center [610, 397] width 970 height 29
click at [126, 154] on input "checkbox" at bounding box center [128, 153] width 6 height 6
checkbox input "true"
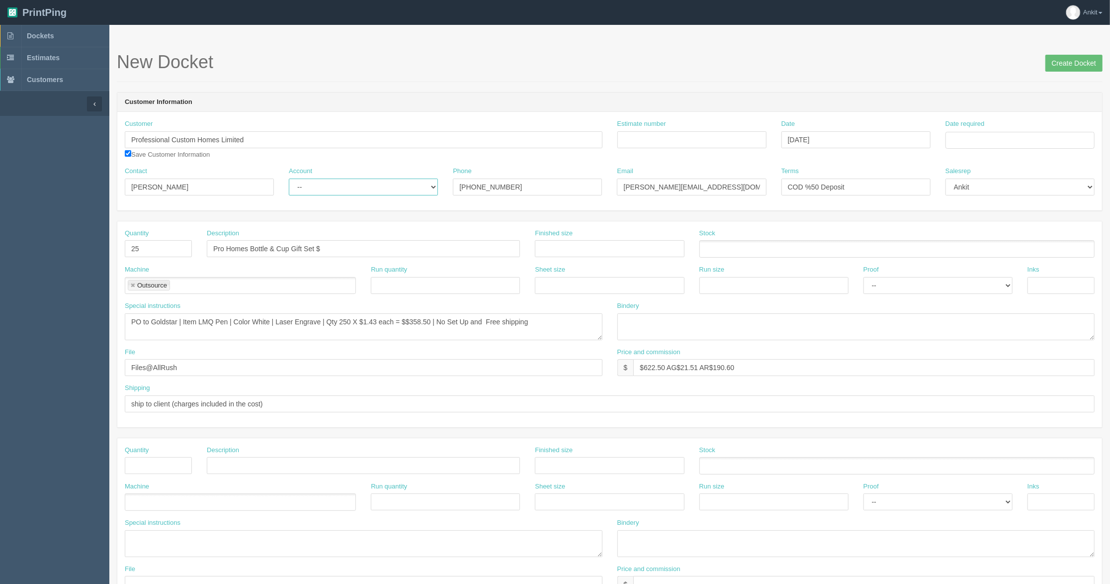
click at [325, 194] on select "-- Existing Client Allrush Client Rep Client" at bounding box center [363, 186] width 149 height 17
select select "Allrush Client"
click at [289, 178] on select "-- Existing Client Allrush Client Rep Client" at bounding box center [363, 186] width 149 height 17
click at [537, 208] on div "Customer Professional Custom Homes Limited Save Customer Information Estimate n…" at bounding box center [609, 161] width 985 height 98
click at [663, 141] on input "Estimate number" at bounding box center [691, 139] width 149 height 17
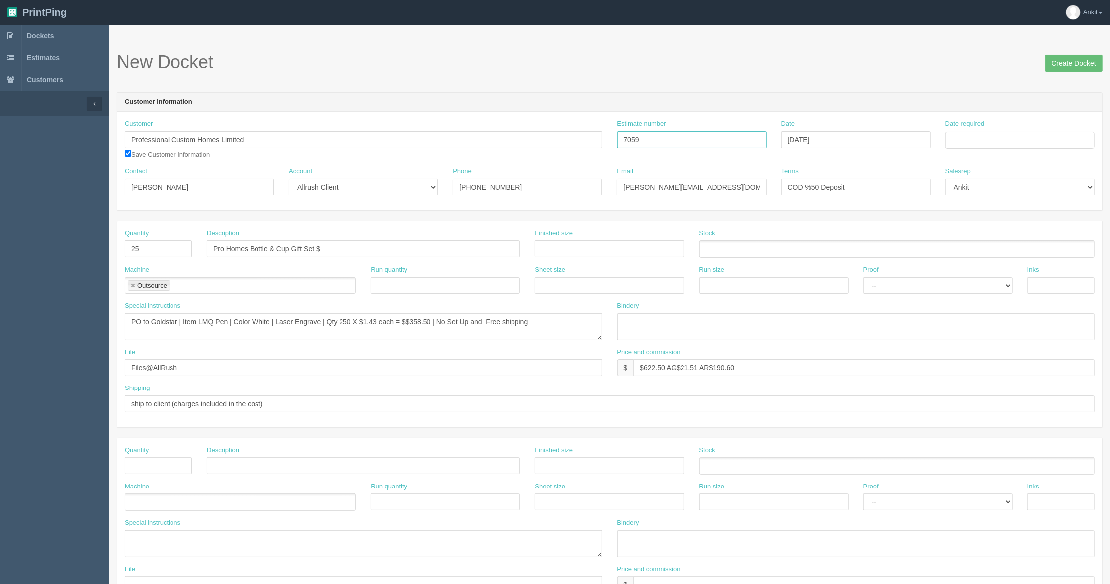
type input "7059"
drag, startPoint x: 323, startPoint y: 247, endPoint x: 250, endPoint y: 245, distance: 73.6
click at [250, 245] on input "Pro Homes Bottle & Cup Gift Set $" at bounding box center [363, 248] width 313 height 17
type input "Pro Homes Pens $2.49 each"
click at [1063, 63] on input "Create Docket" at bounding box center [1073, 63] width 57 height 17
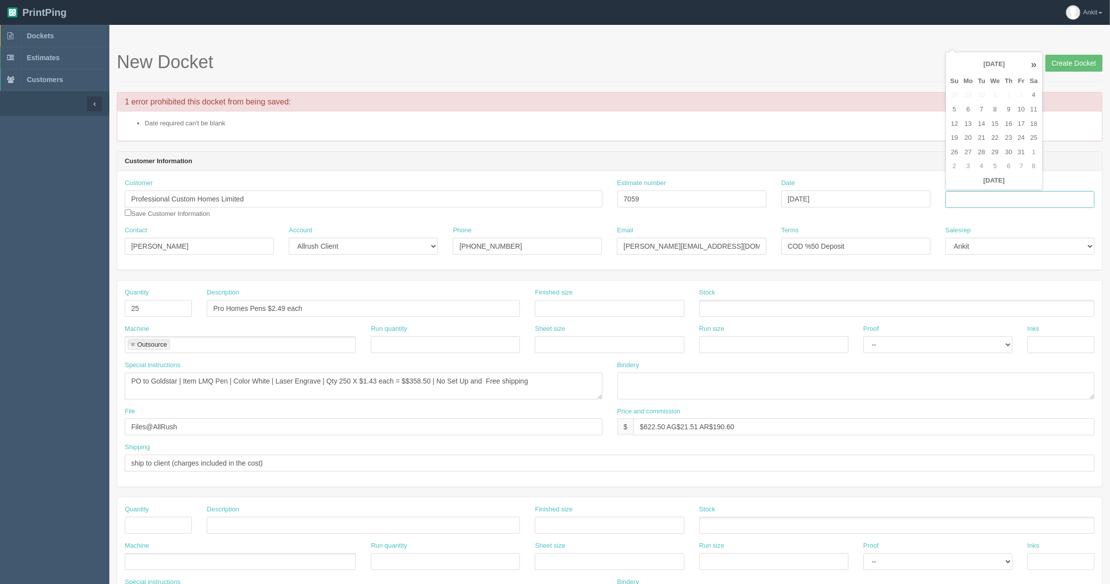
click at [992, 200] on input "Date required" at bounding box center [1020, 199] width 149 height 17
click at [1023, 152] on td "31" at bounding box center [1021, 152] width 12 height 14
type input "[DATE]"
click at [836, 168] on header "Customer Information" at bounding box center [609, 162] width 985 height 20
click at [1070, 58] on input "Create Docket" at bounding box center [1073, 63] width 57 height 17
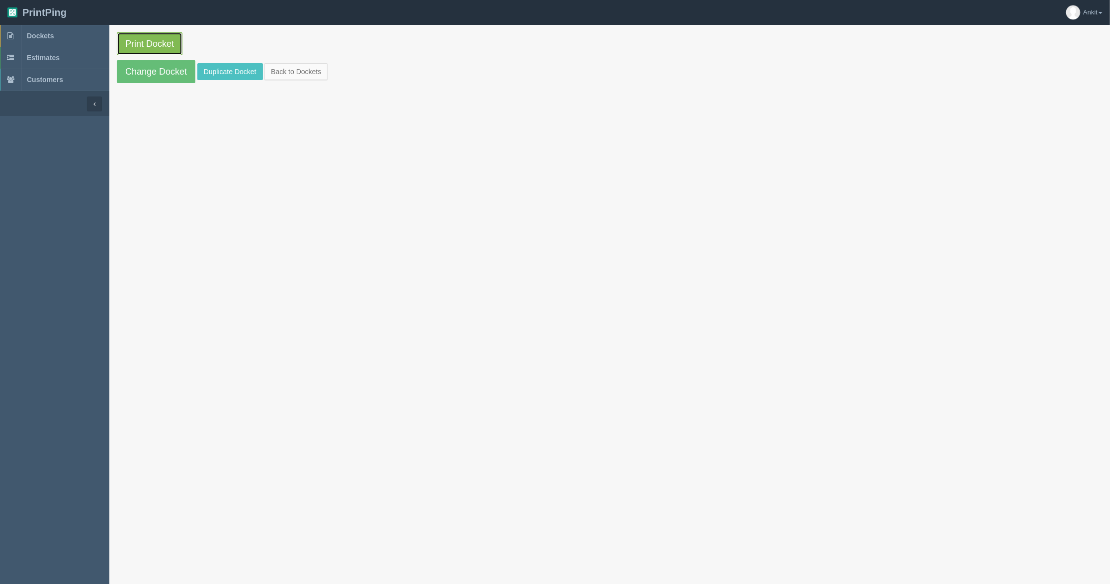
click at [146, 45] on link "Print Docket" at bounding box center [150, 43] width 66 height 23
